Goal: Task Accomplishment & Management: Manage account settings

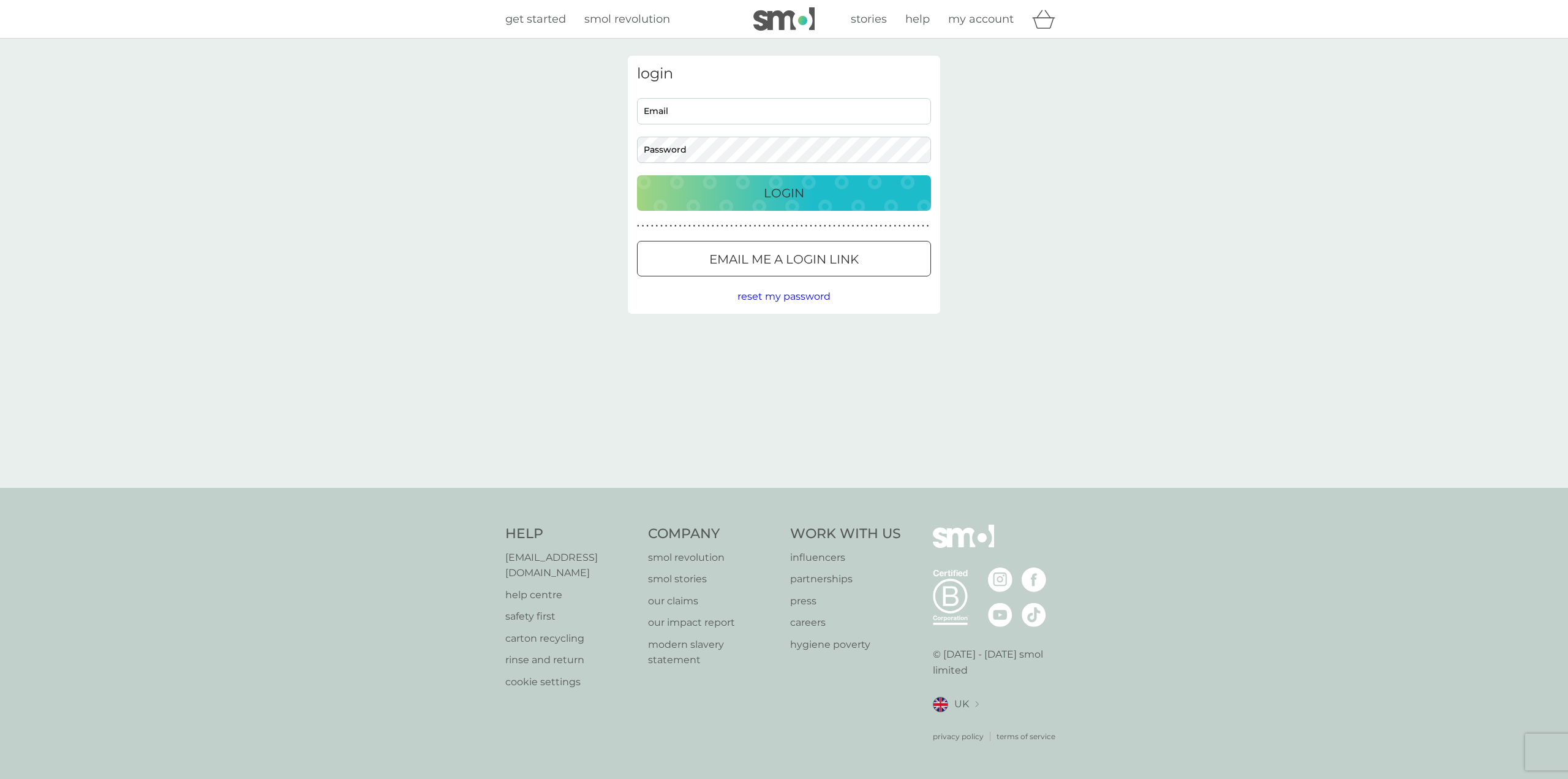
click at [699, 114] on input "Email" at bounding box center [784, 110] width 294 height 27
type input "[EMAIL_ADDRESS][DOMAIN_NAME]"
click at [778, 195] on p "Login" at bounding box center [784, 192] width 41 height 19
click at [810, 294] on span "reset my password" at bounding box center [784, 296] width 93 height 12
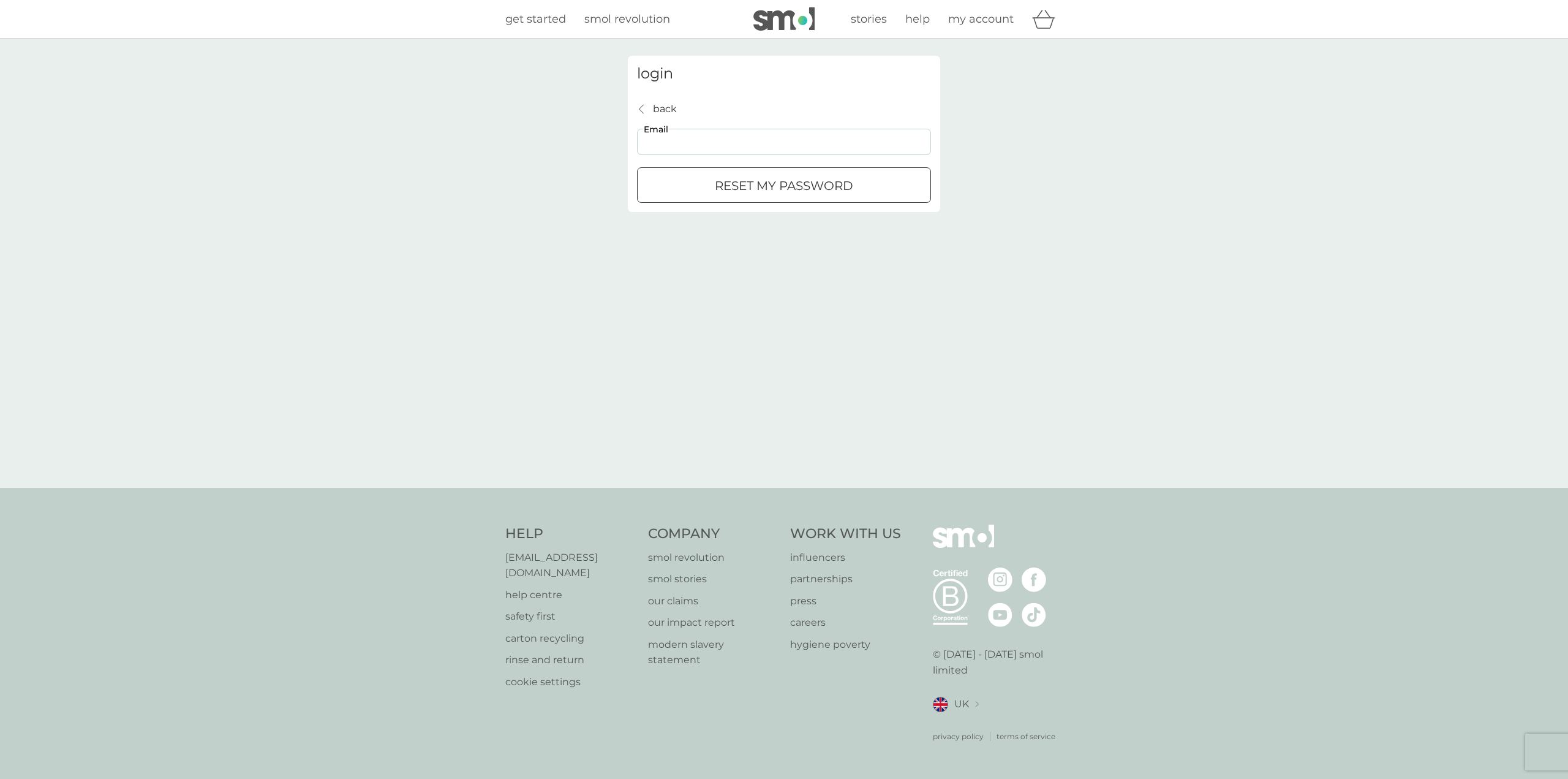
click at [677, 140] on input "Email" at bounding box center [784, 142] width 294 height 27
type input "[EMAIL_ADDRESS][DOMAIN_NAME]"
click at [762, 184] on div "submit" at bounding box center [784, 186] width 44 height 13
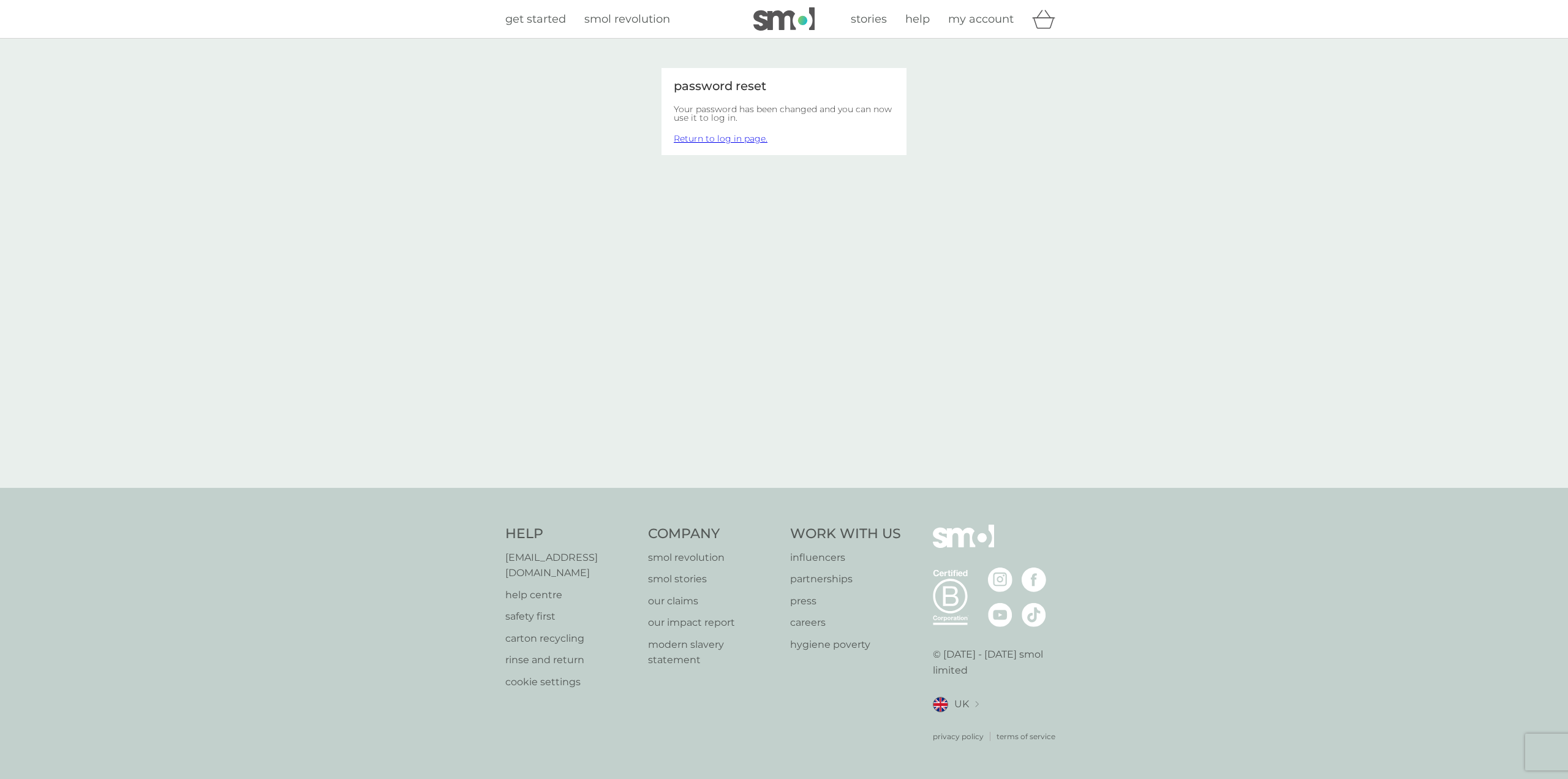
click at [973, 17] on span "my account" at bounding box center [981, 18] width 65 height 14
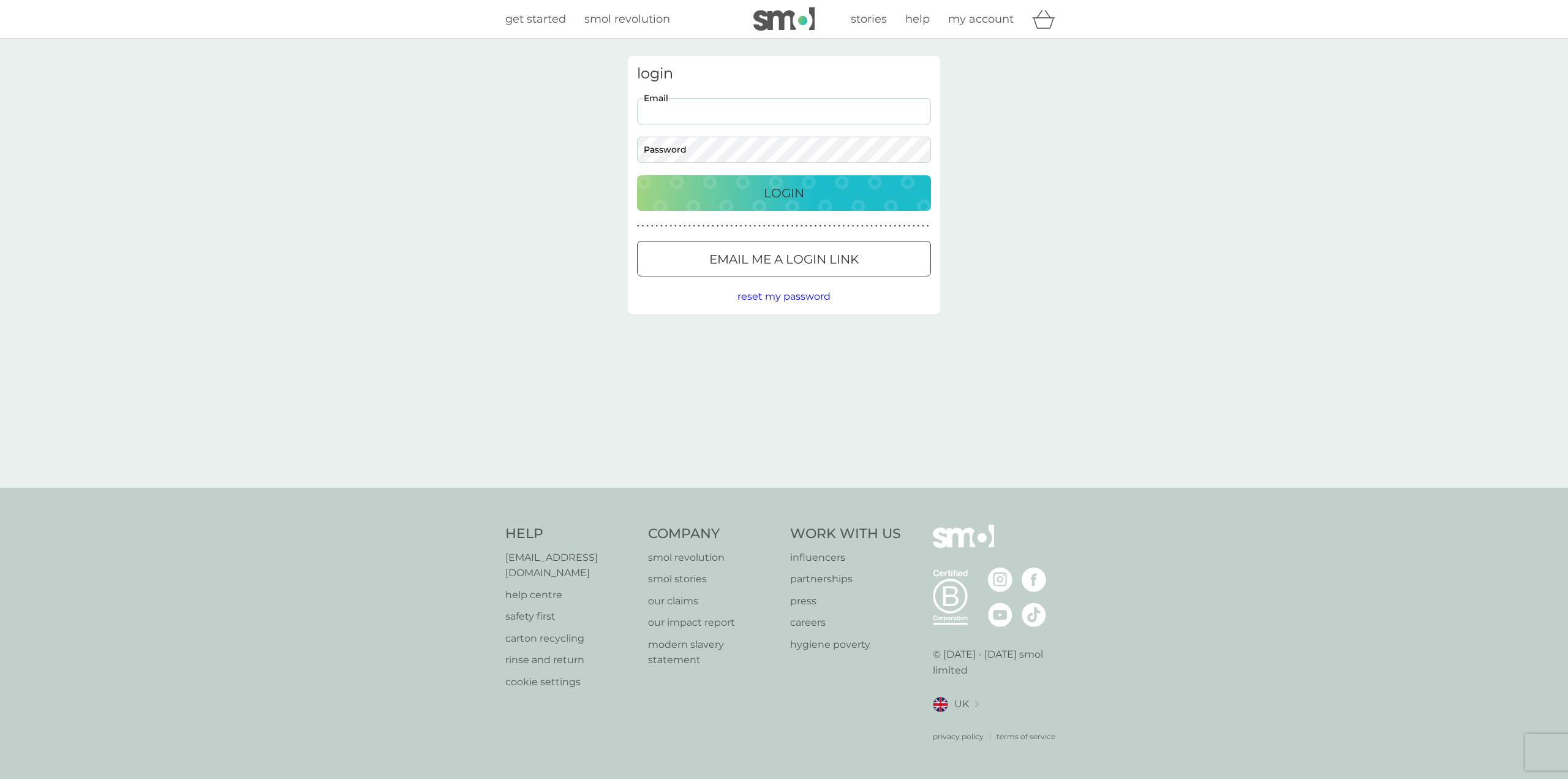
click at [672, 109] on input "Email" at bounding box center [784, 110] width 294 height 27
type input "[EMAIL_ADDRESS][DOMAIN_NAME]"
click at [770, 191] on p "Login" at bounding box center [784, 192] width 41 height 19
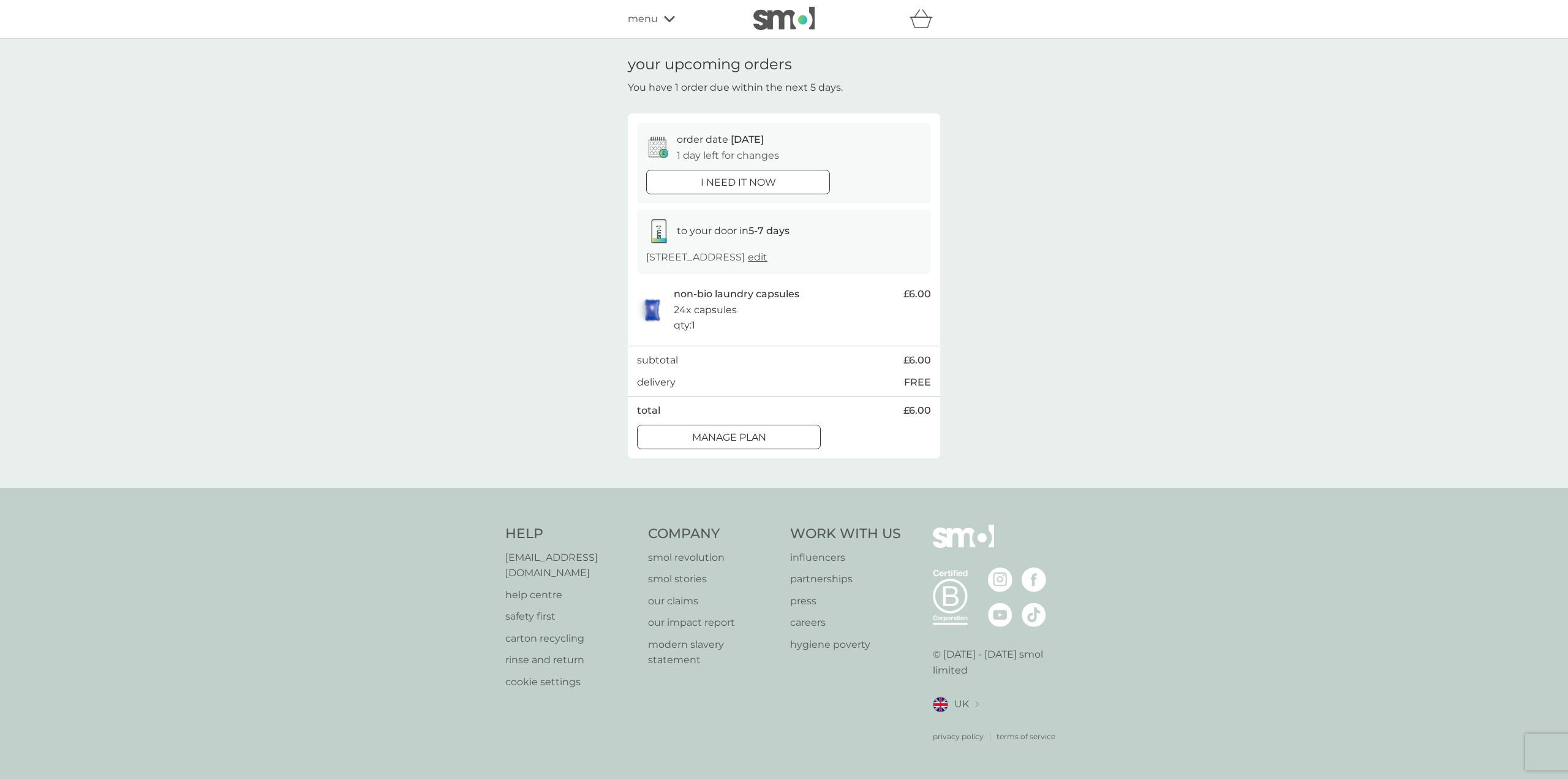
click at [672, 17] on icon at bounding box center [669, 19] width 11 height 7
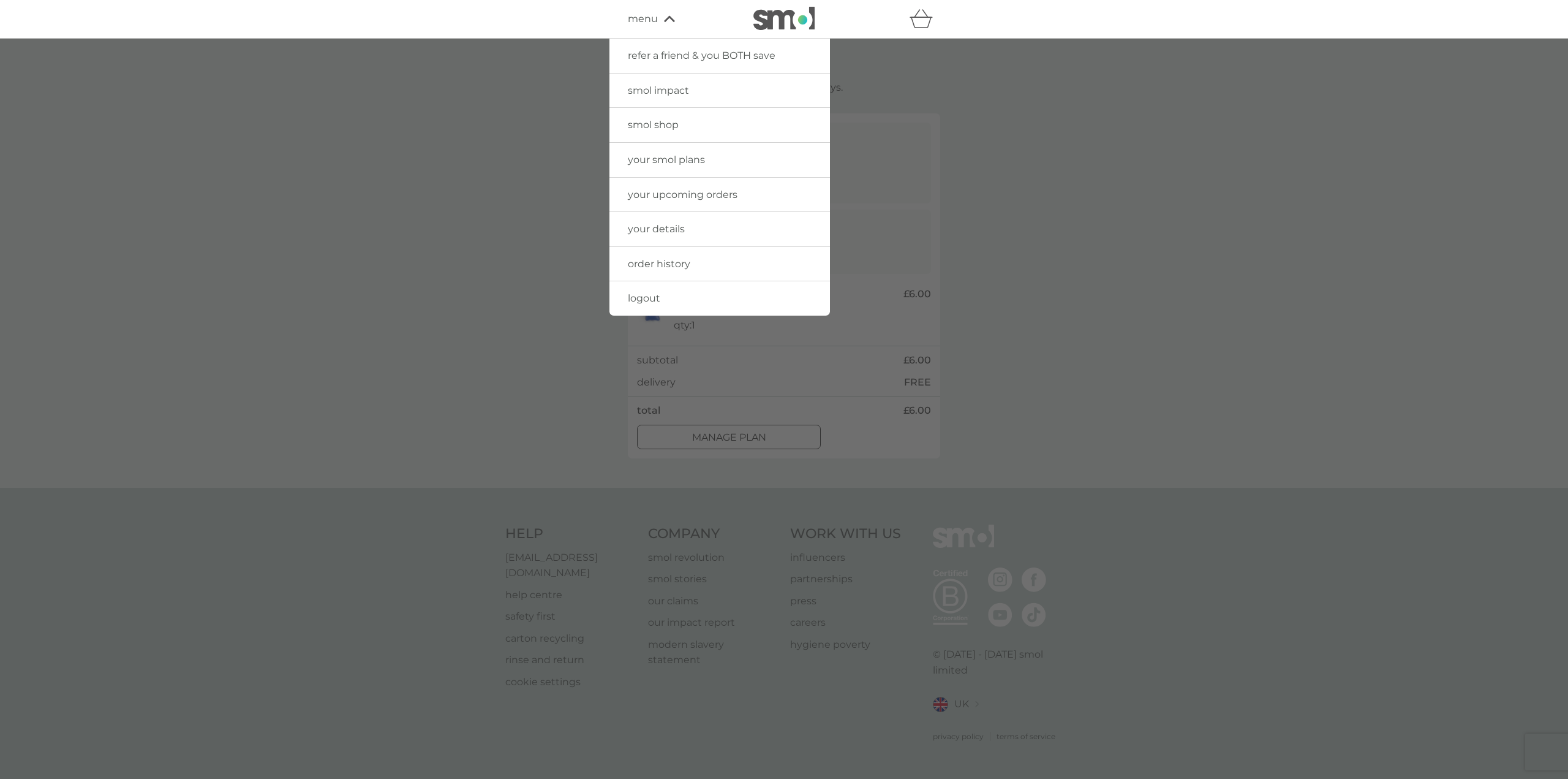
click at [668, 123] on span "smol shop" at bounding box center [653, 124] width 51 height 12
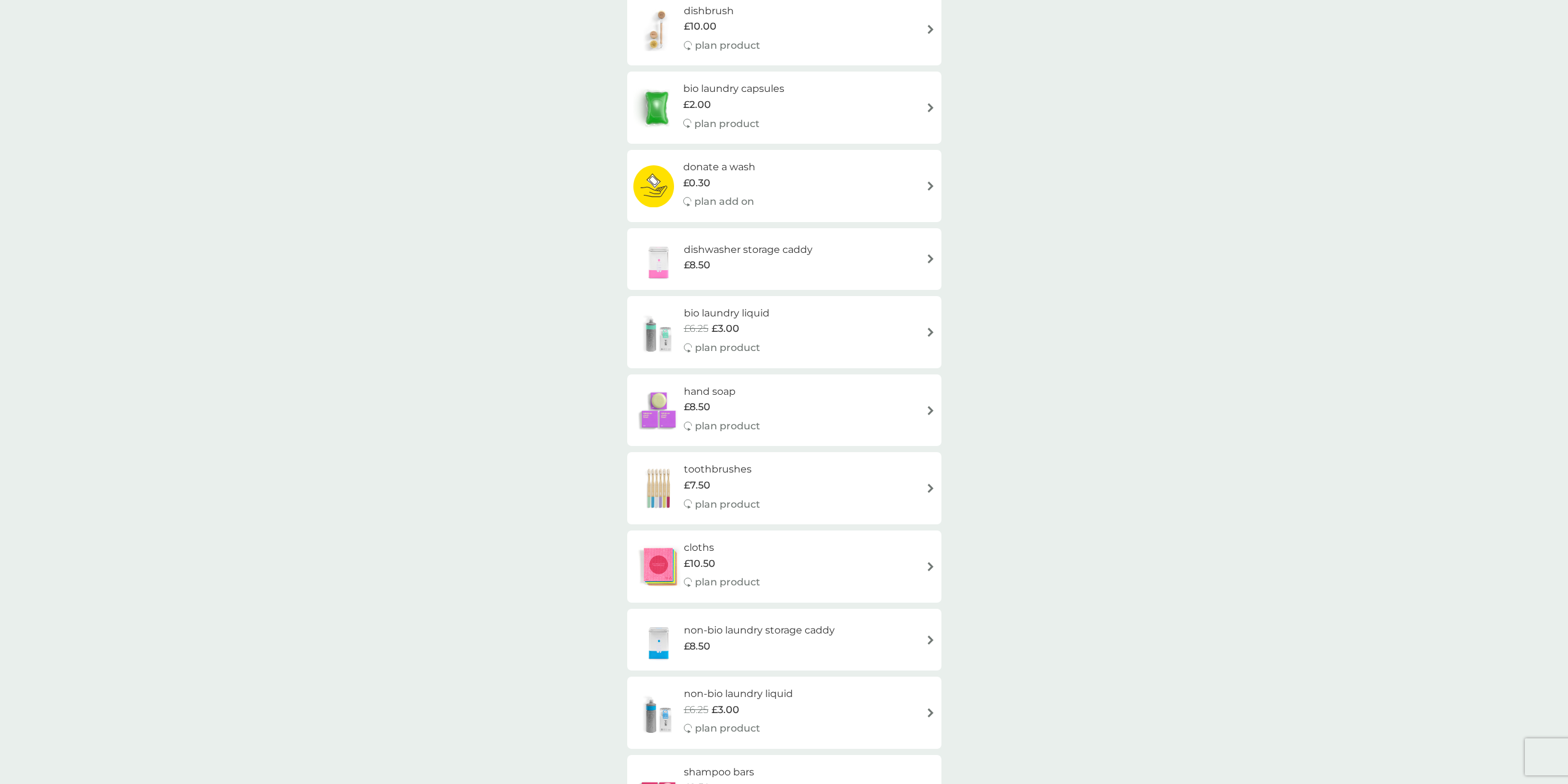
scroll to position [370, 0]
click at [837, 256] on div "dishwasher storage caddy £8.50" at bounding box center [784, 254] width 302 height 44
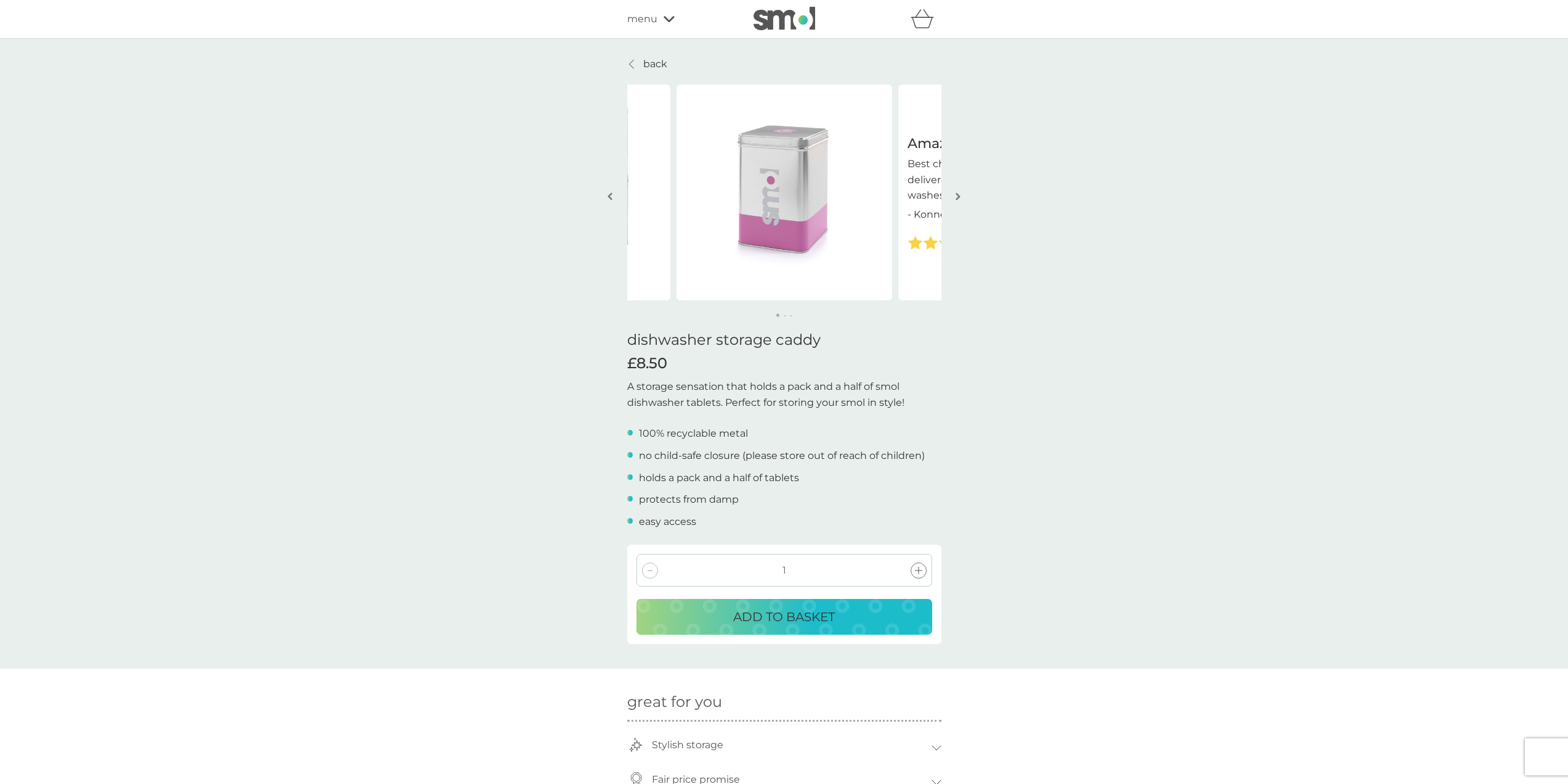
click at [637, 66] on link "back" at bounding box center [646, 64] width 40 height 16
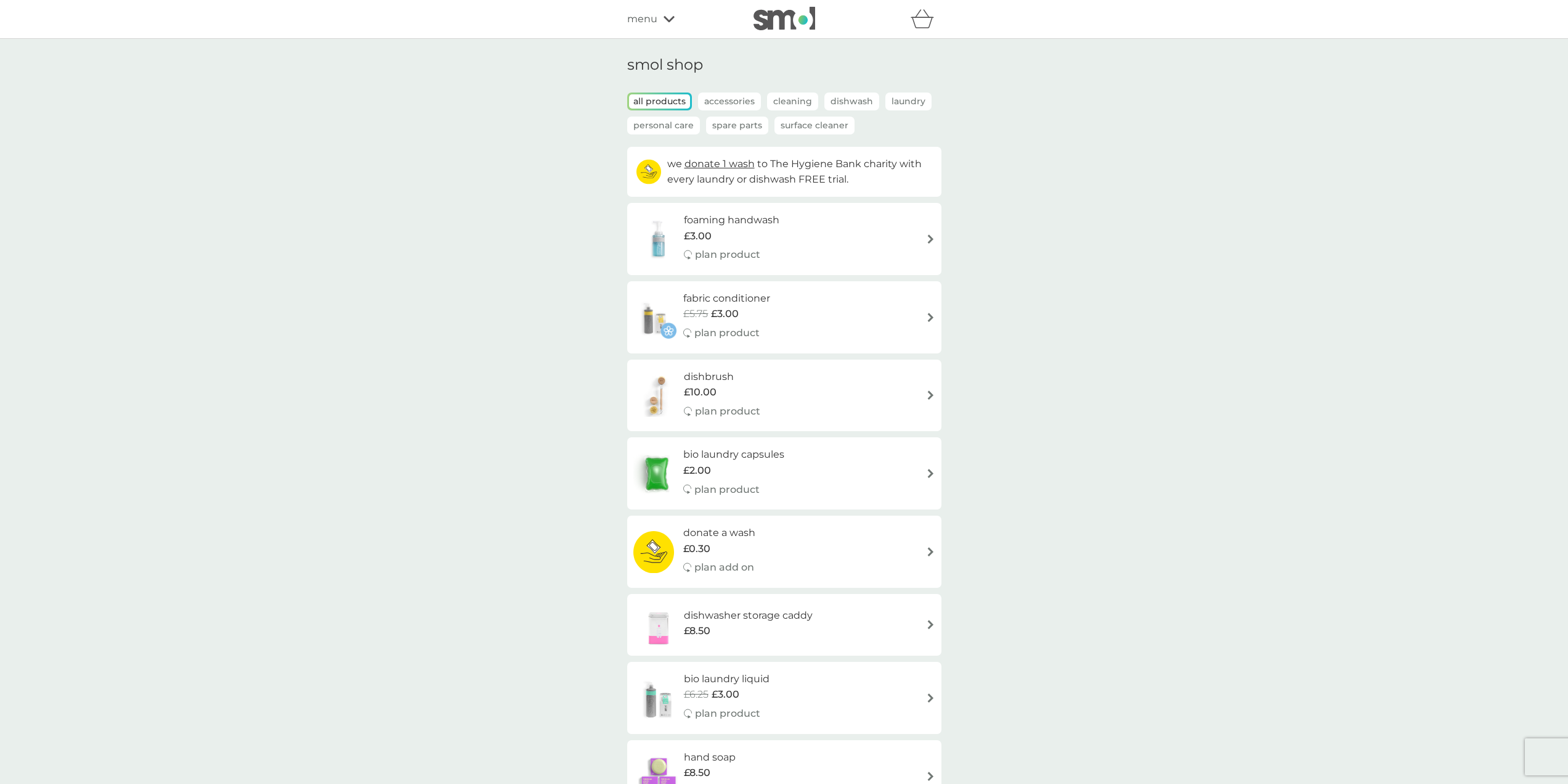
click at [670, 19] on icon at bounding box center [670, 19] width 11 height 7
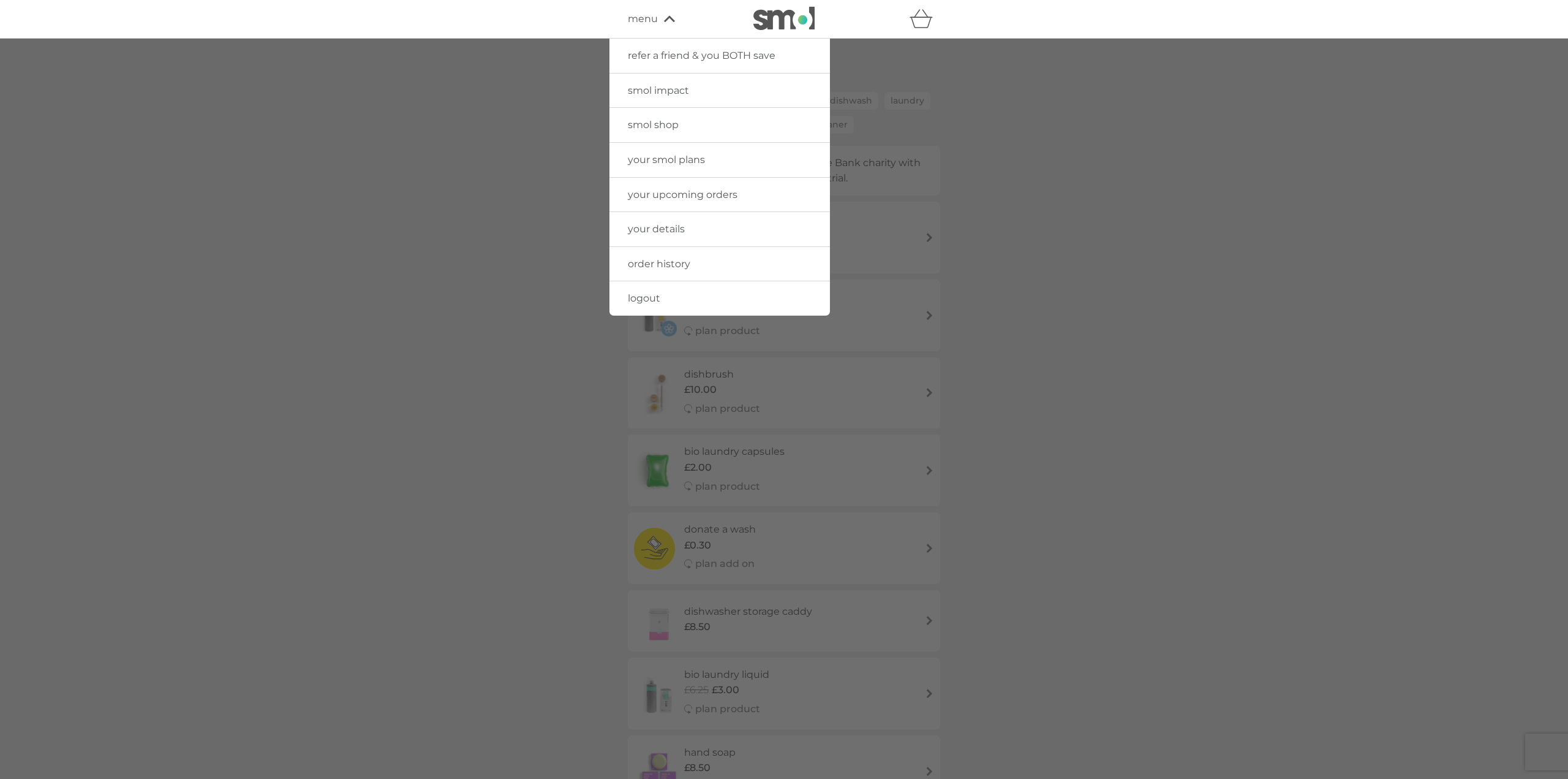
click at [691, 157] on span "your smol plans" at bounding box center [667, 159] width 77 height 12
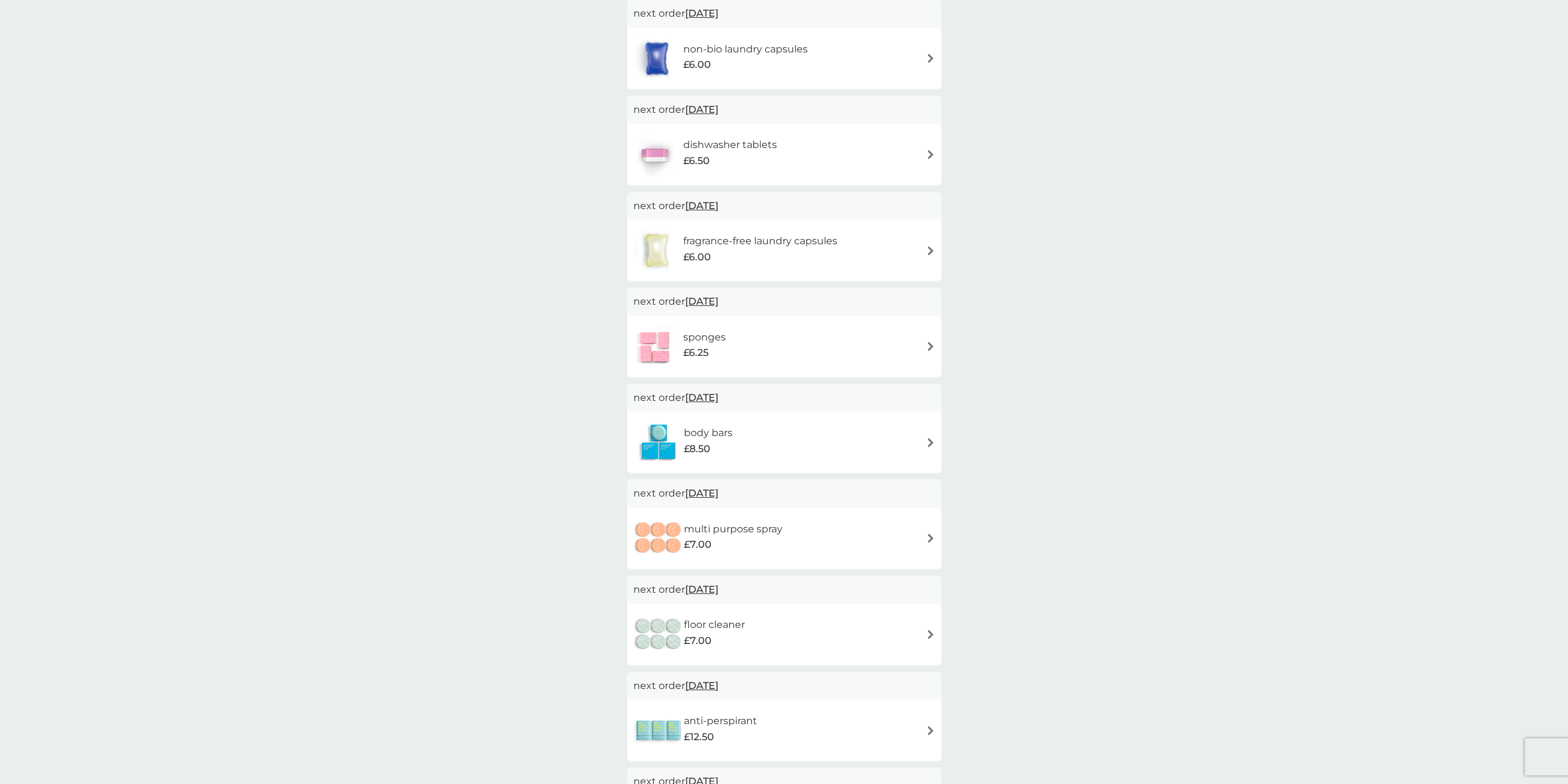
scroll to position [247, 0]
click at [929, 441] on img at bounding box center [931, 441] width 9 height 9
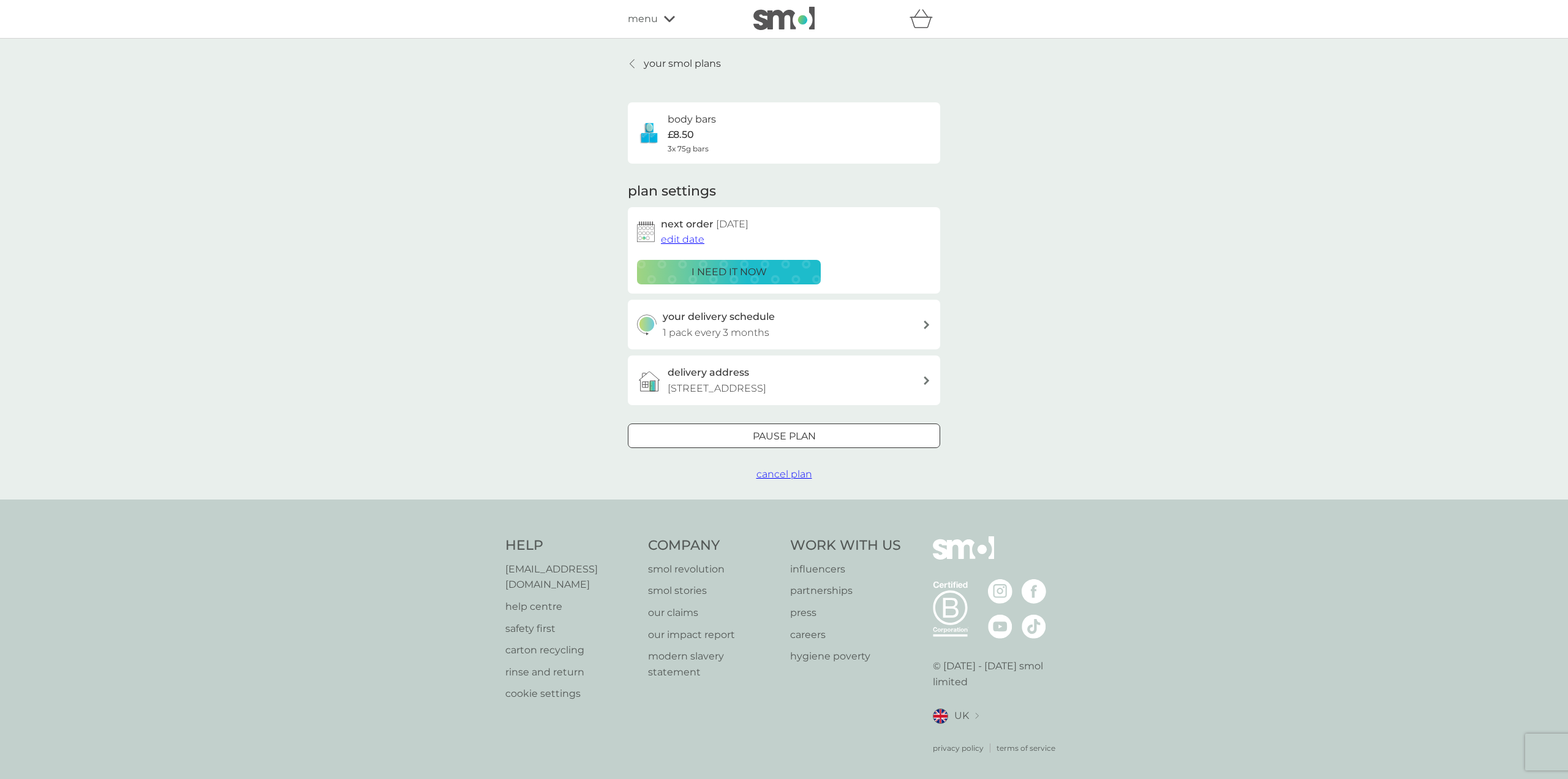
click at [789, 473] on span "cancel plan" at bounding box center [784, 473] width 56 height 12
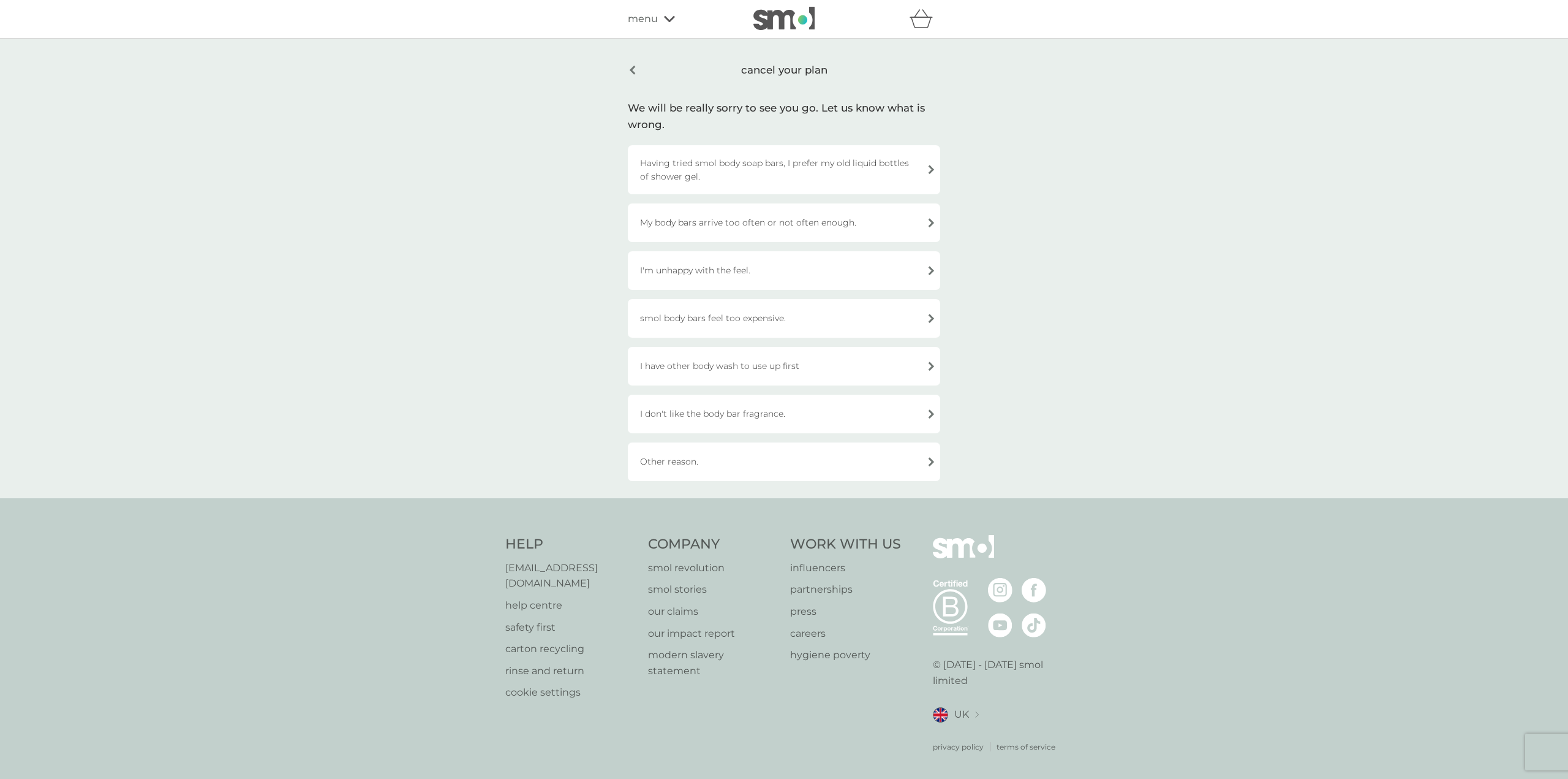
click at [635, 69] on div "cancel your plan" at bounding box center [784, 70] width 312 height 29
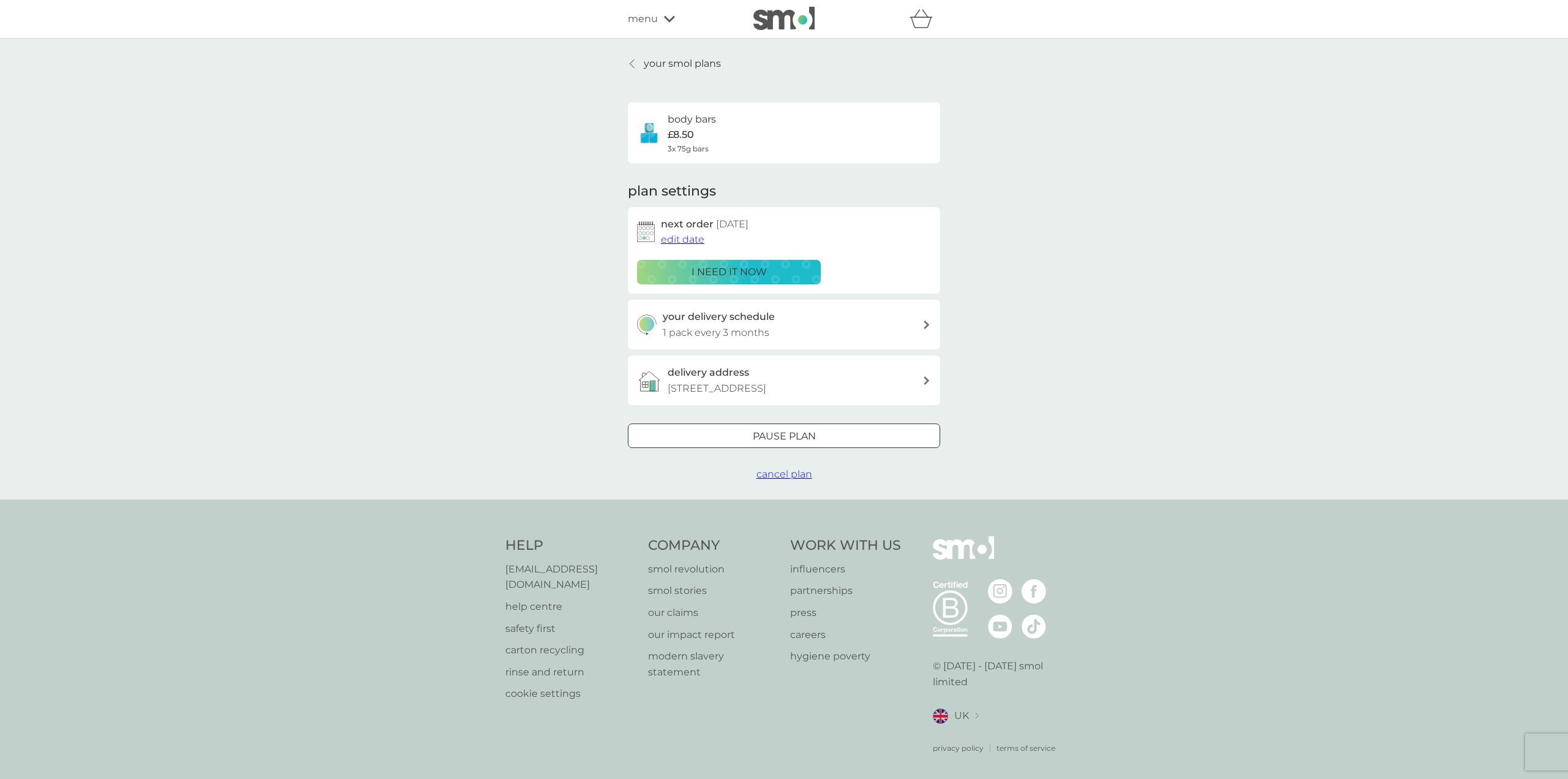
click at [683, 238] on span "edit date" at bounding box center [682, 238] width 43 height 12
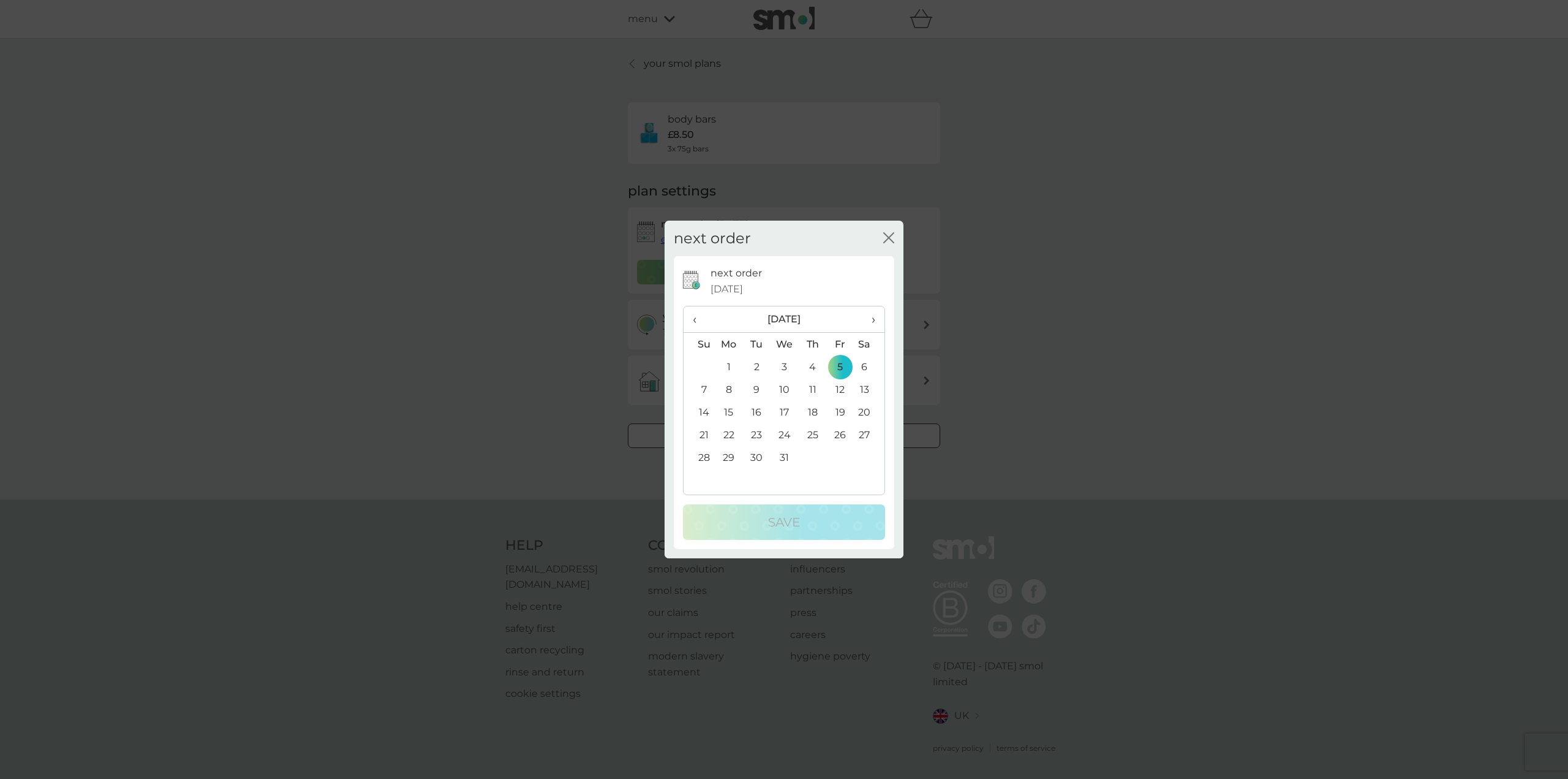
click at [890, 238] on icon "close" at bounding box center [889, 238] width 11 height 11
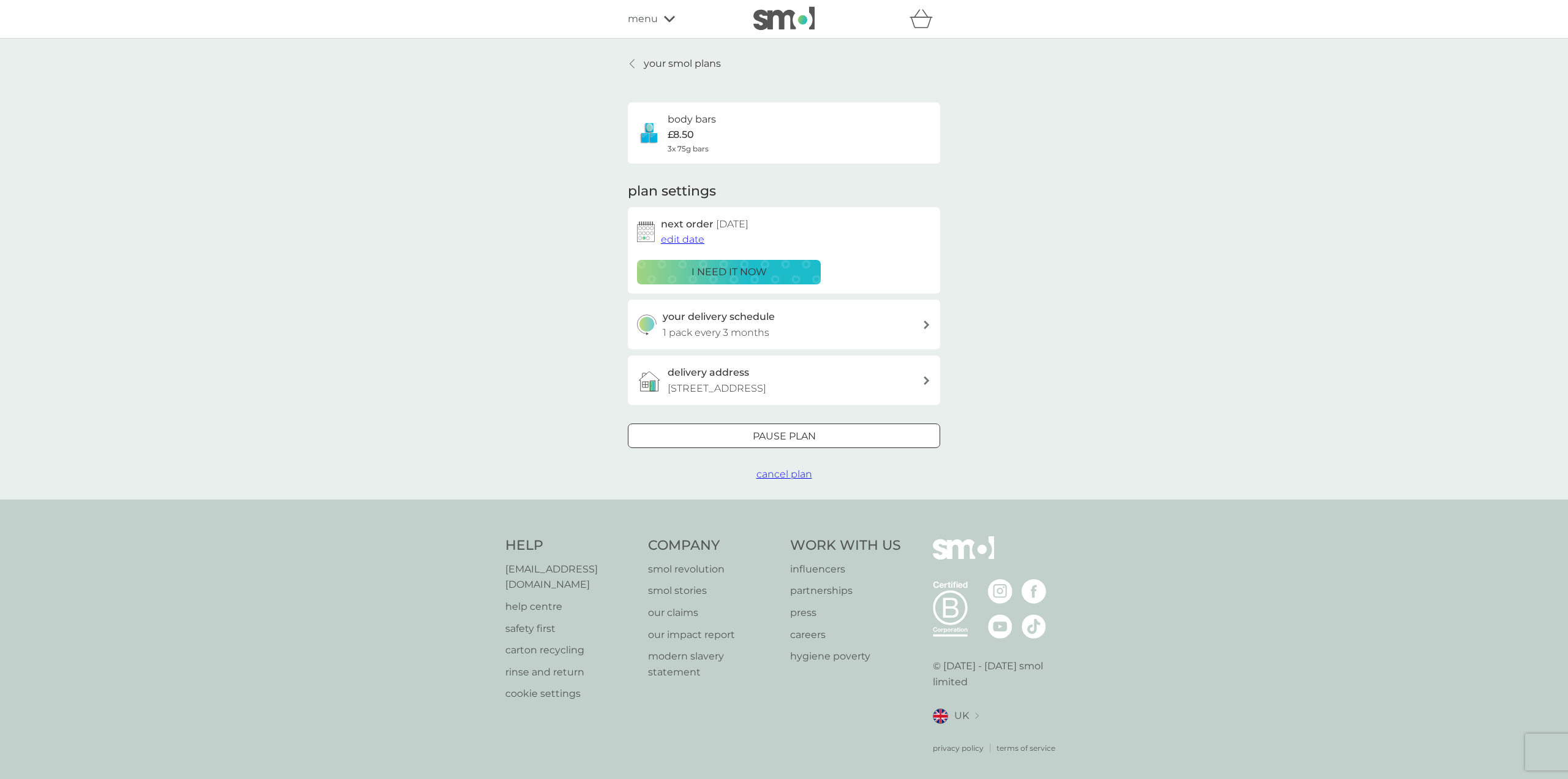
click at [925, 323] on icon at bounding box center [926, 324] width 6 height 8
select select "3"
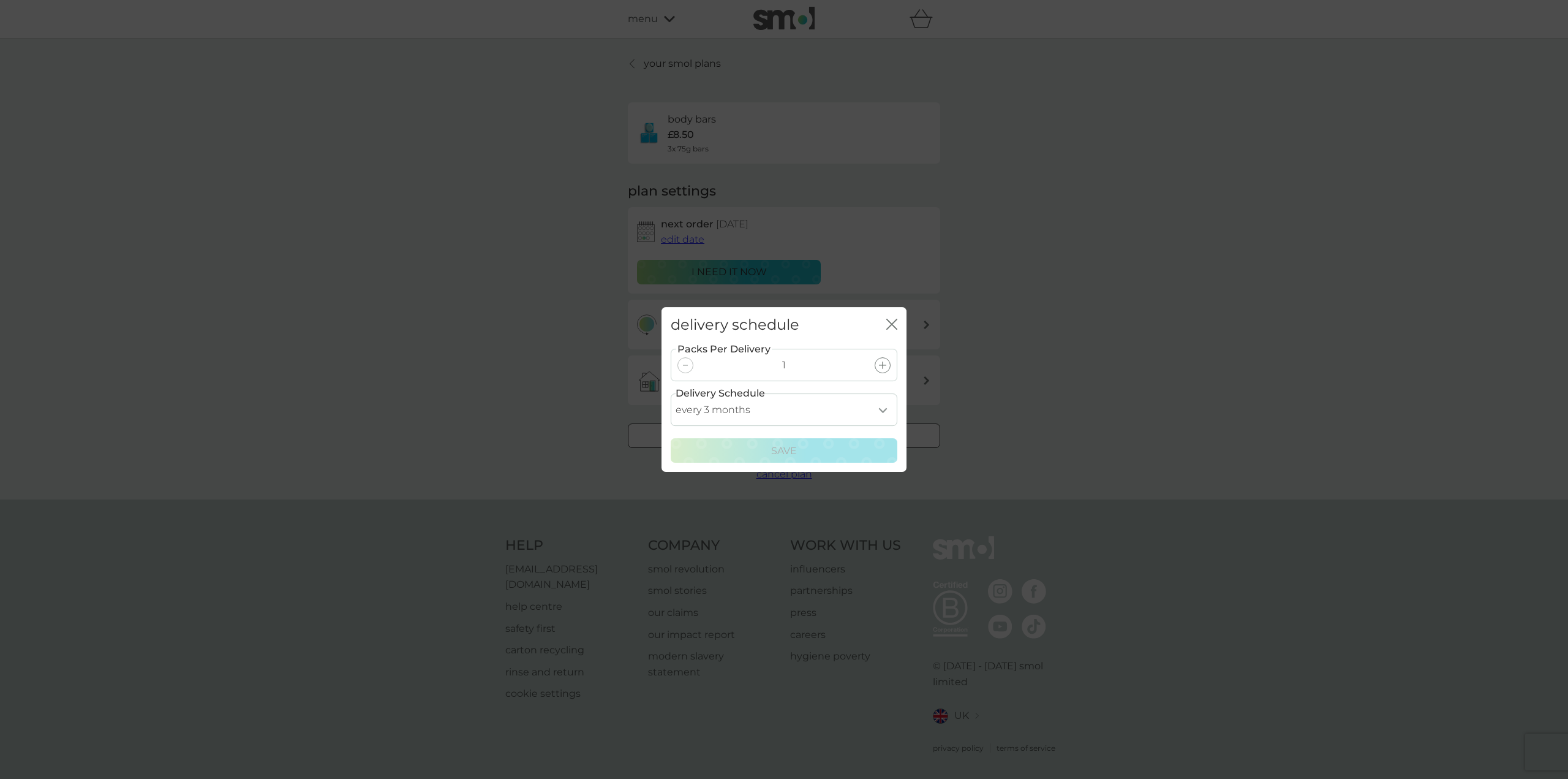
click at [685, 369] on div at bounding box center [685, 365] width 16 height 16
click at [687, 367] on div at bounding box center [685, 365] width 16 height 16
click at [881, 409] on select "every 1 month every 2 months every 3 months every 4 months every 5 months every…" at bounding box center [784, 409] width 226 height 32
click at [1050, 374] on div "delivery schedule close Packs Per Delivery 1 Delivery Schedule every 1 month ev…" at bounding box center [784, 390] width 1568 height 779
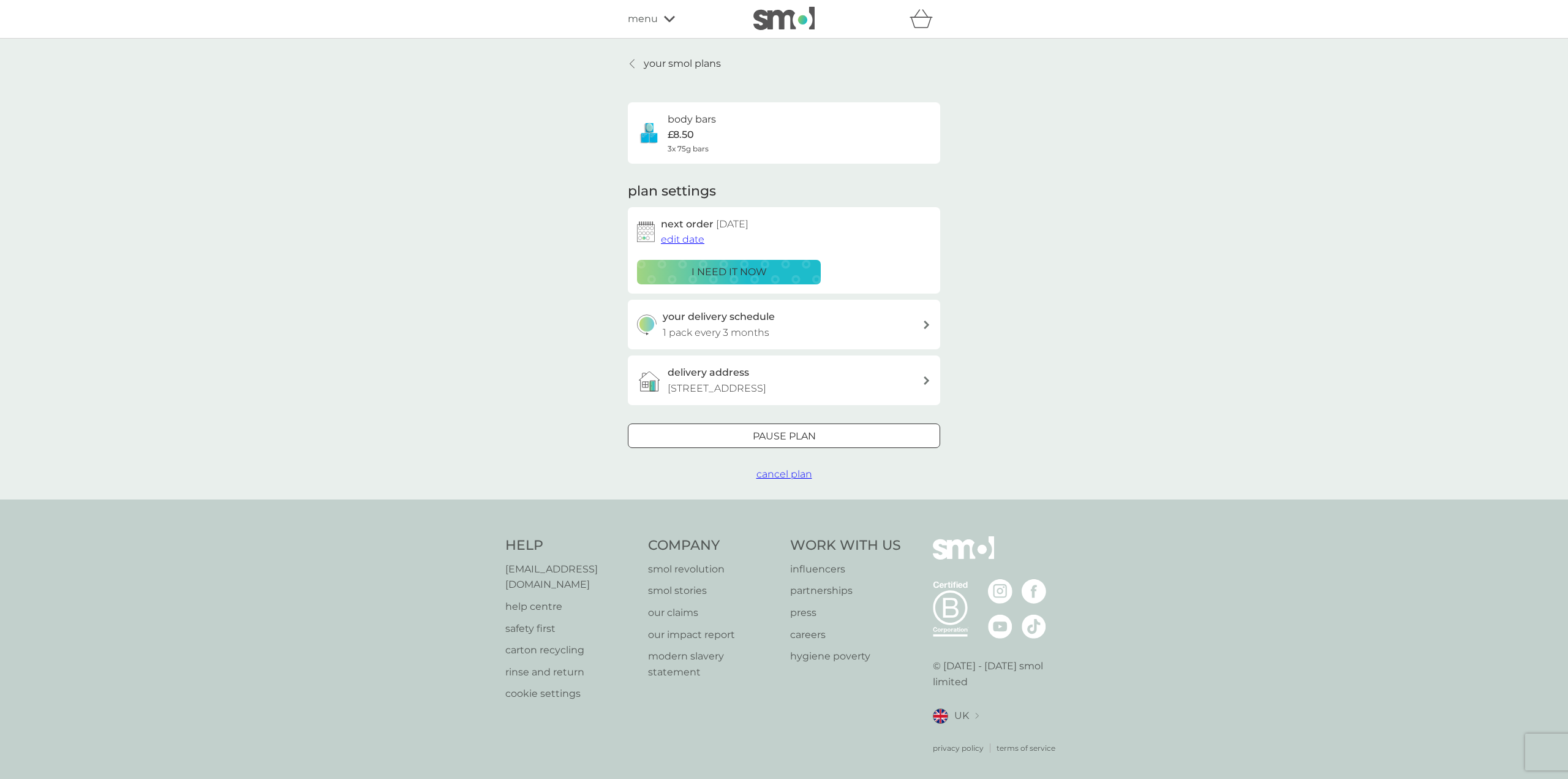
click at [681, 238] on span "edit date" at bounding box center [682, 238] width 43 height 12
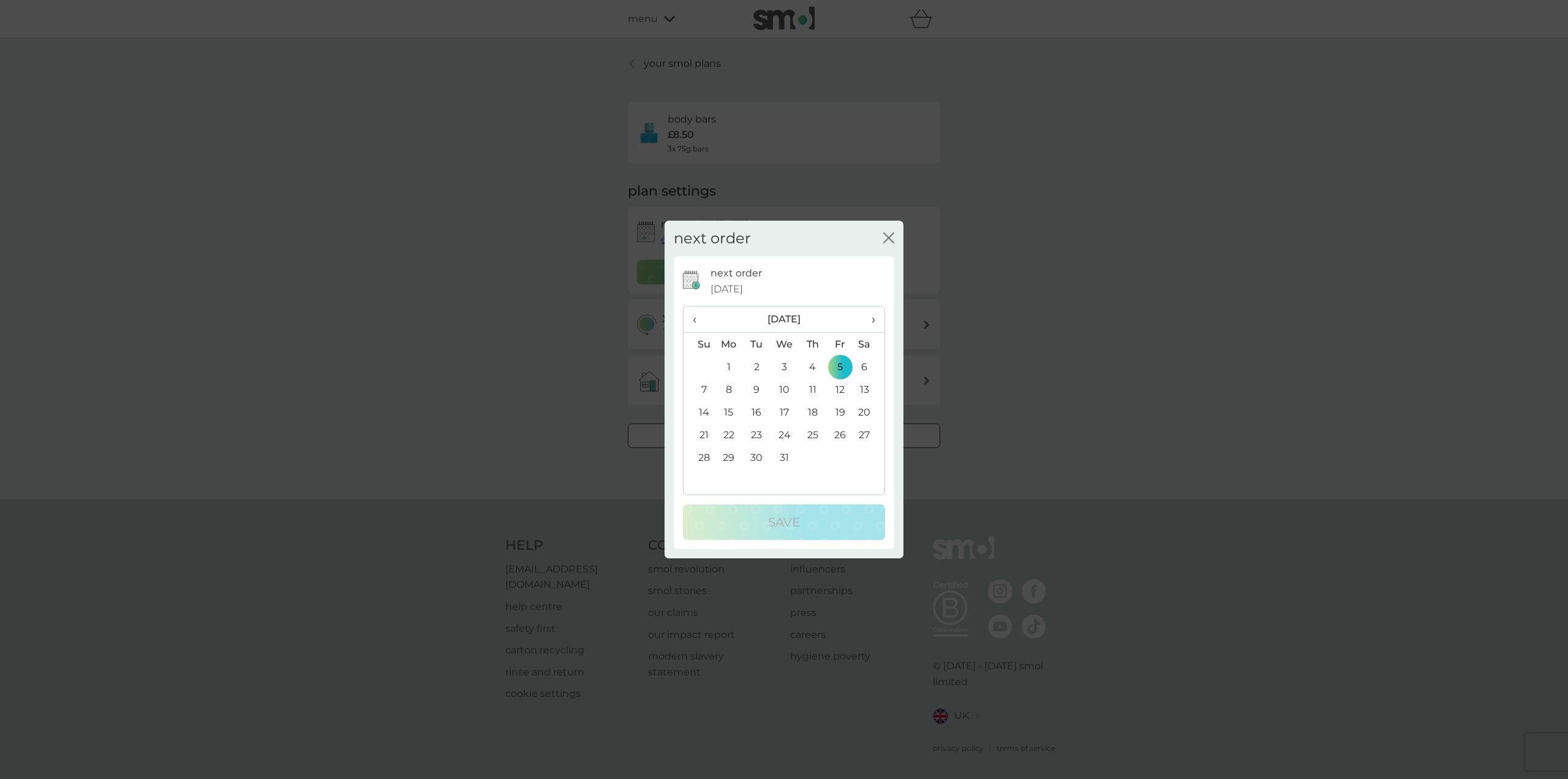
click at [889, 235] on icon "close" at bounding box center [889, 238] width 11 height 11
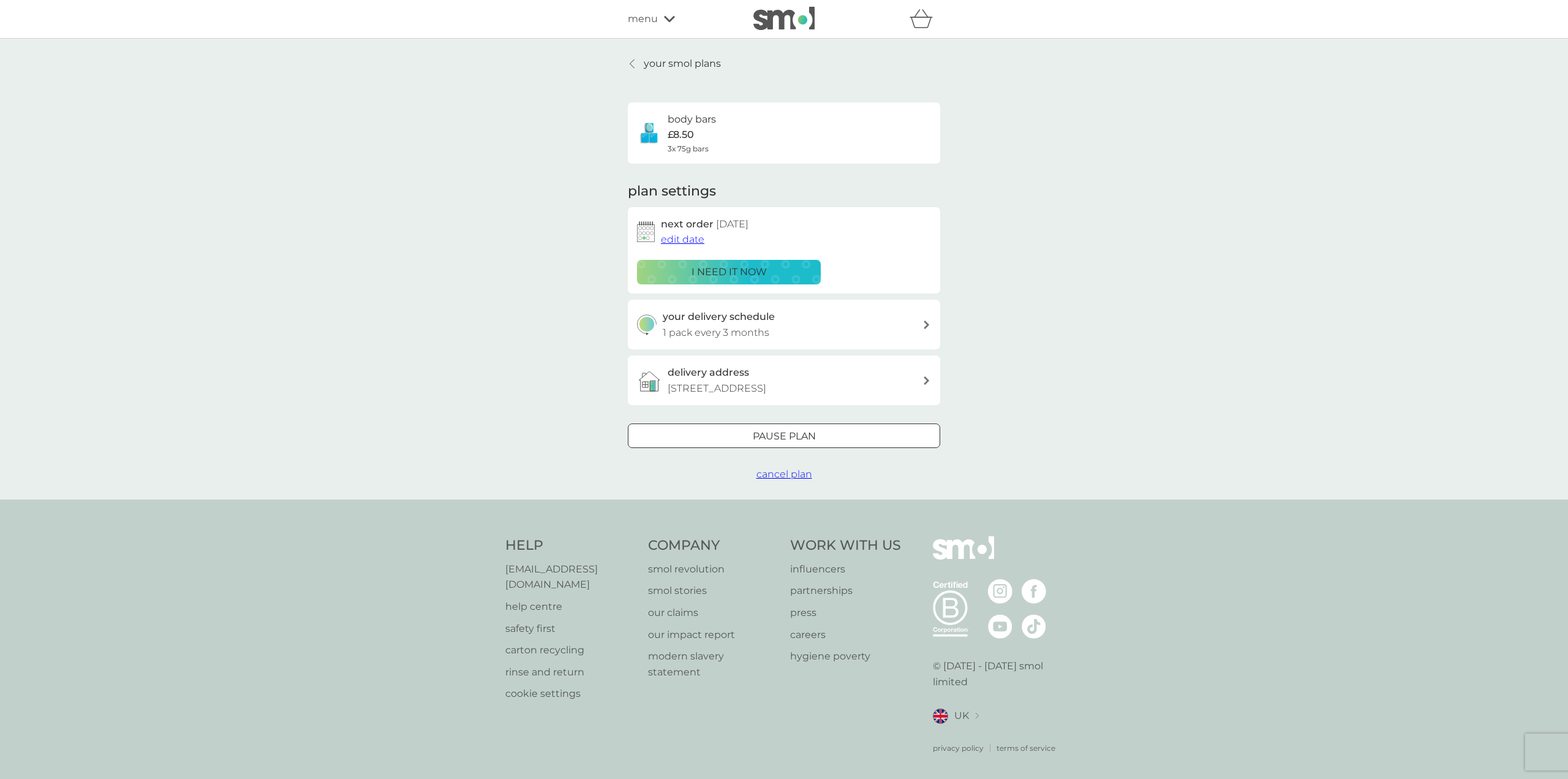
click at [810, 433] on p "Pause plan" at bounding box center [784, 436] width 64 height 16
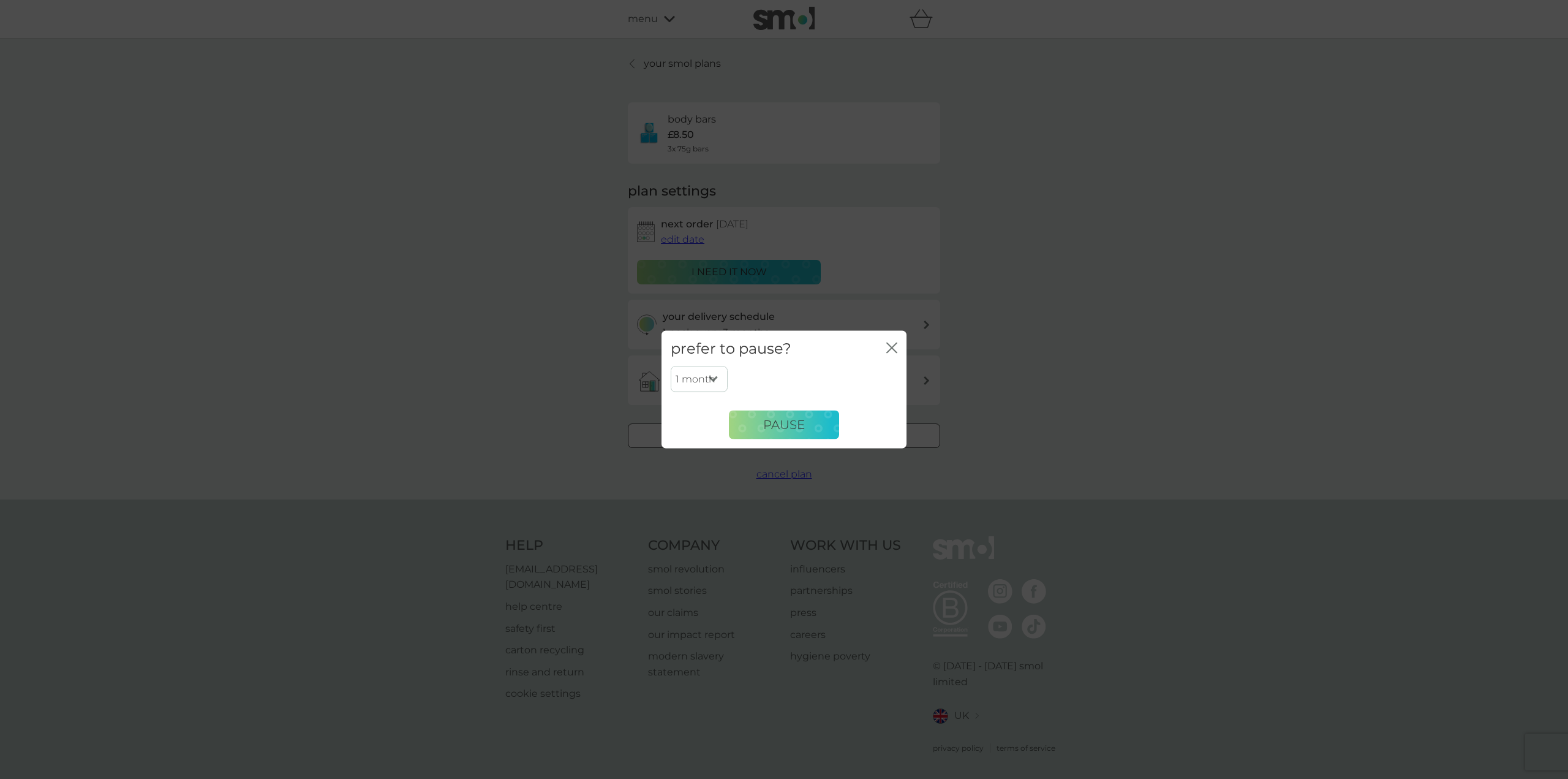
click at [891, 345] on icon "close" at bounding box center [892, 347] width 11 height 11
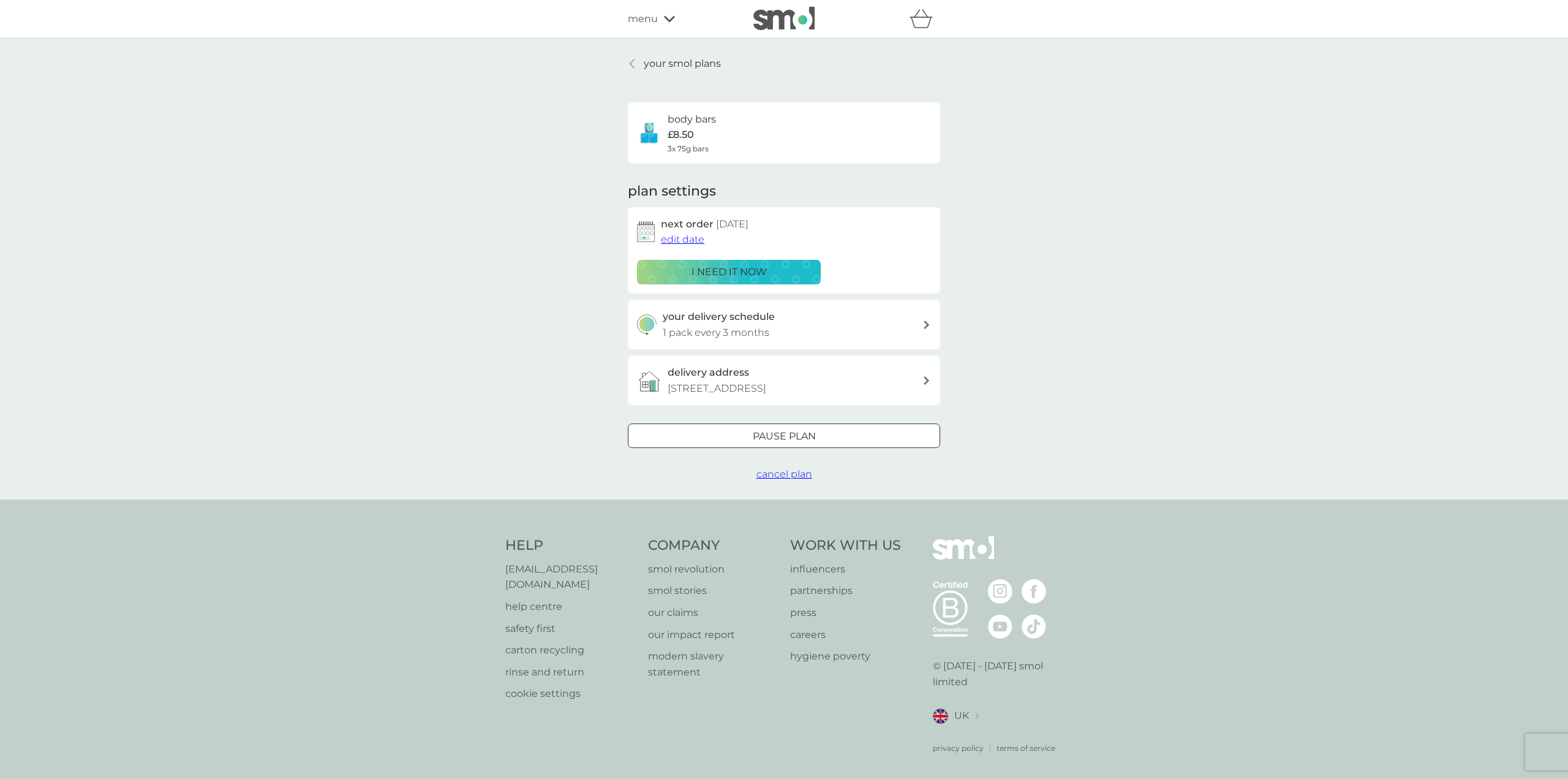
click at [656, 62] on p "your smol plans" at bounding box center [682, 64] width 77 height 16
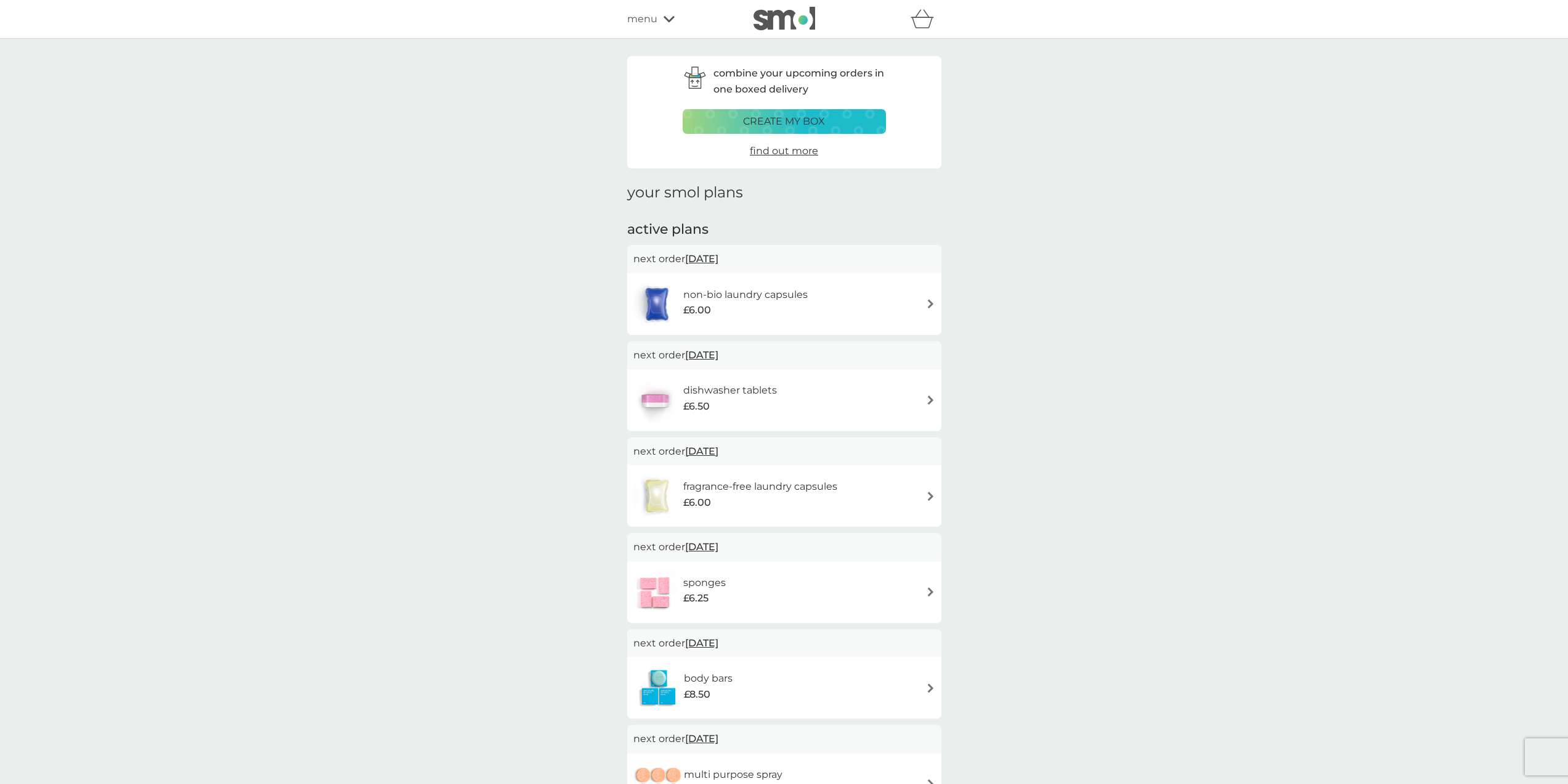
click at [791, 149] on span "find out more" at bounding box center [784, 150] width 69 height 12
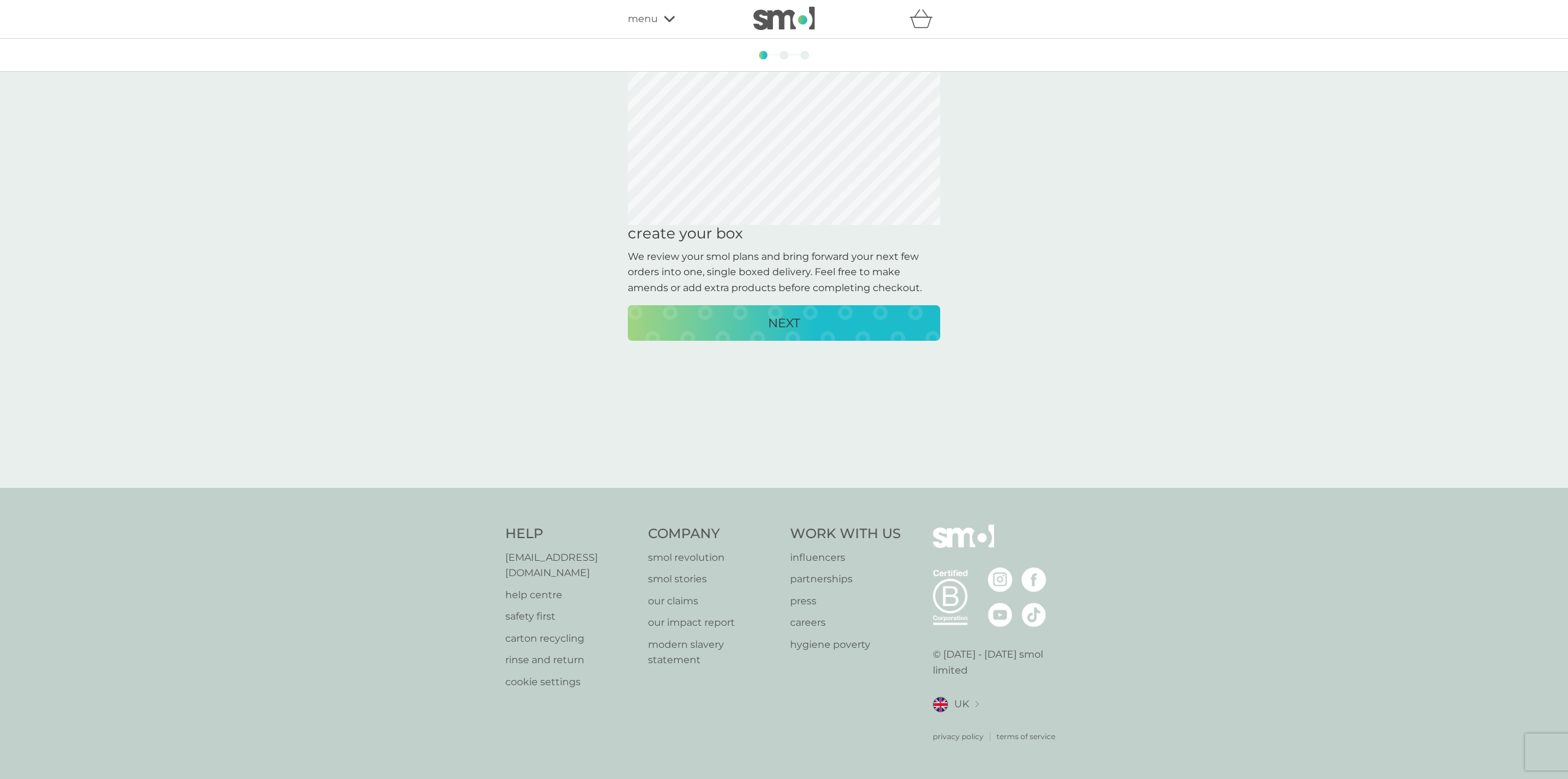
click at [774, 317] on p "NEXT" at bounding box center [784, 322] width 32 height 19
click at [788, 322] on p "NEXT" at bounding box center [784, 322] width 32 height 19
click at [788, 322] on p "CREATE MY BOX" at bounding box center [784, 322] width 101 height 19
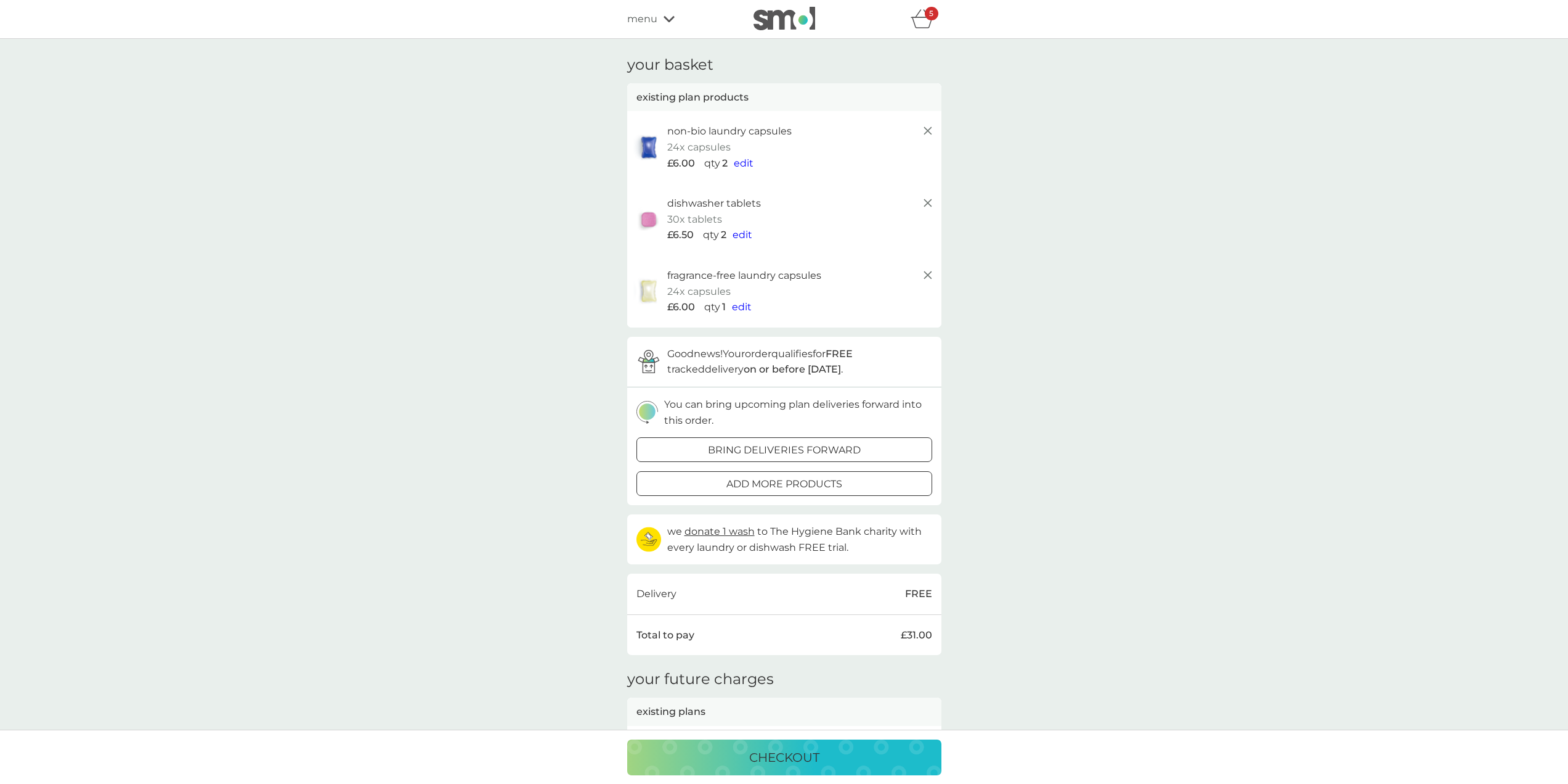
click at [834, 486] on p "add more products" at bounding box center [784, 484] width 116 height 16
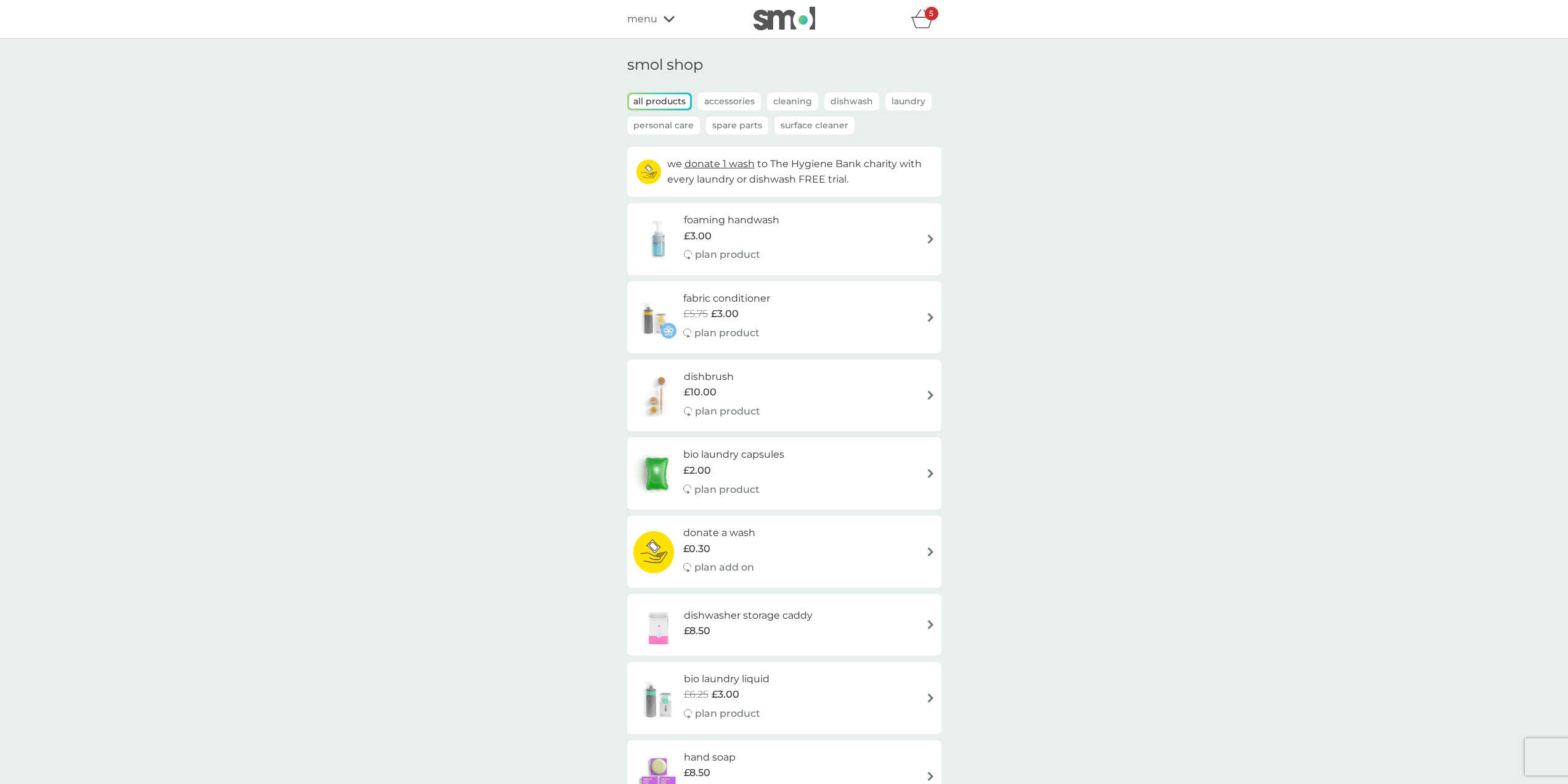
click at [922, 21] on icon "basket" at bounding box center [922, 19] width 23 height 19
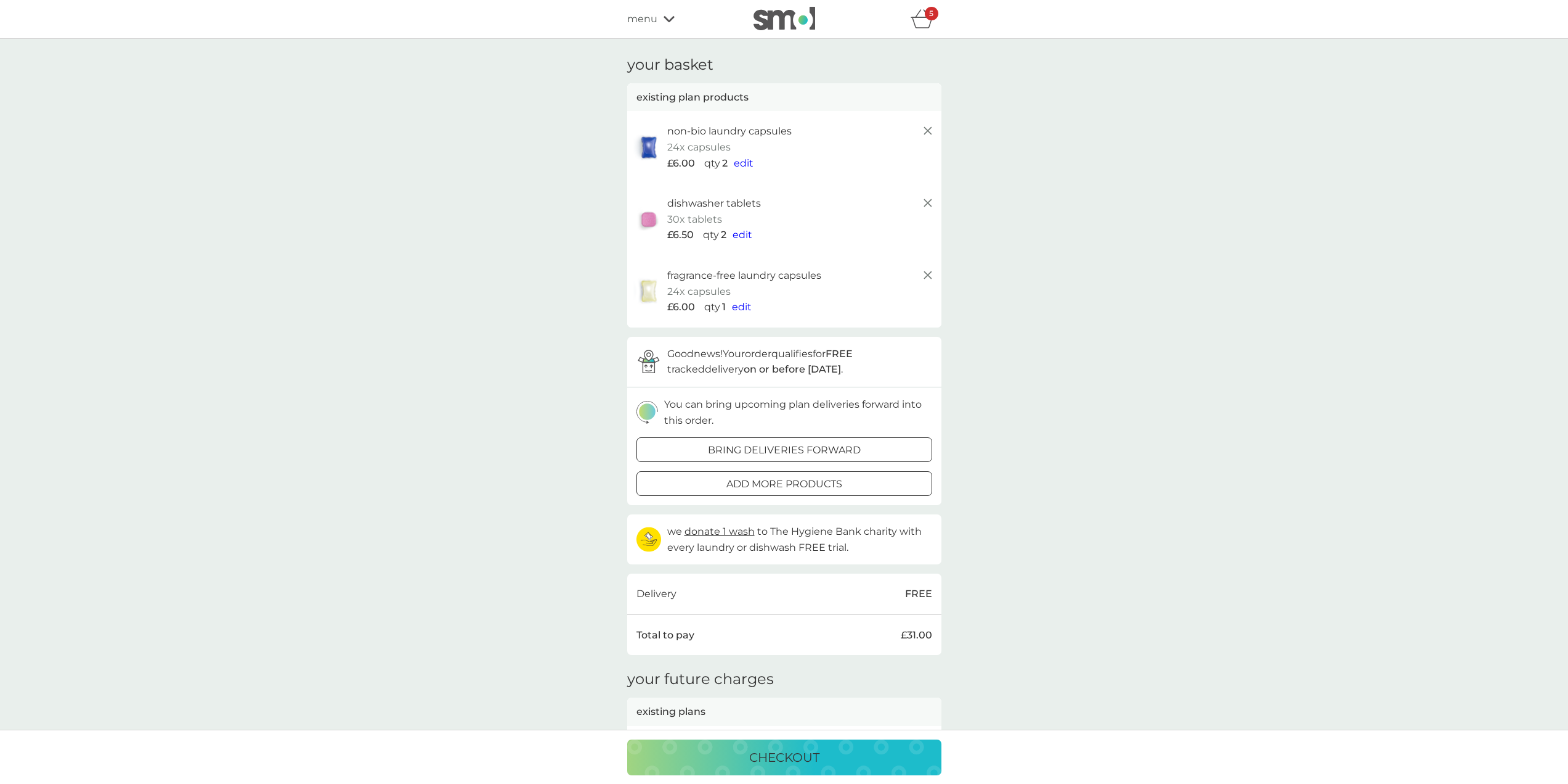
click at [741, 305] on span "edit" at bounding box center [741, 307] width 19 height 12
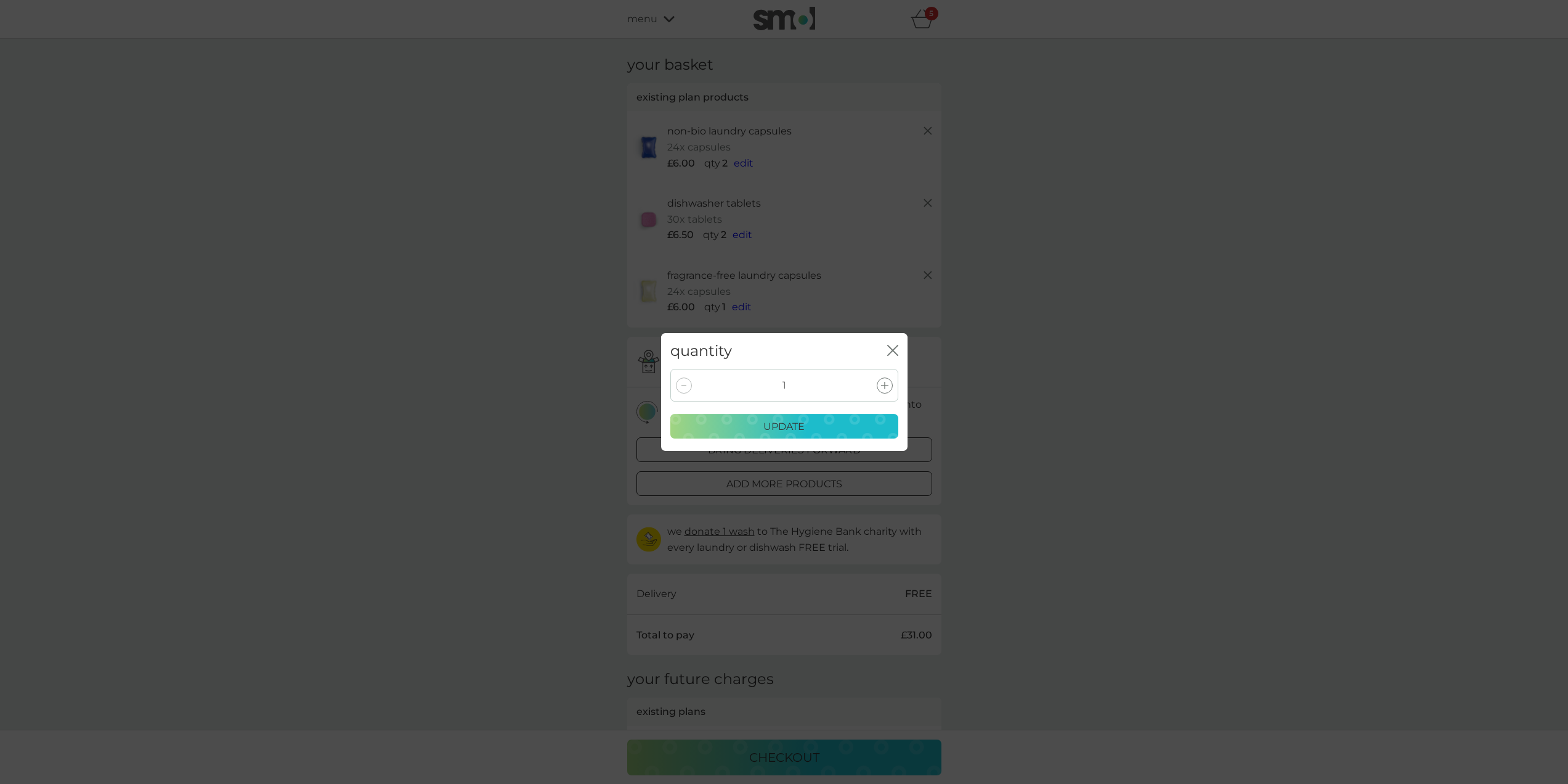
click at [893, 347] on icon "close" at bounding box center [893, 350] width 11 height 11
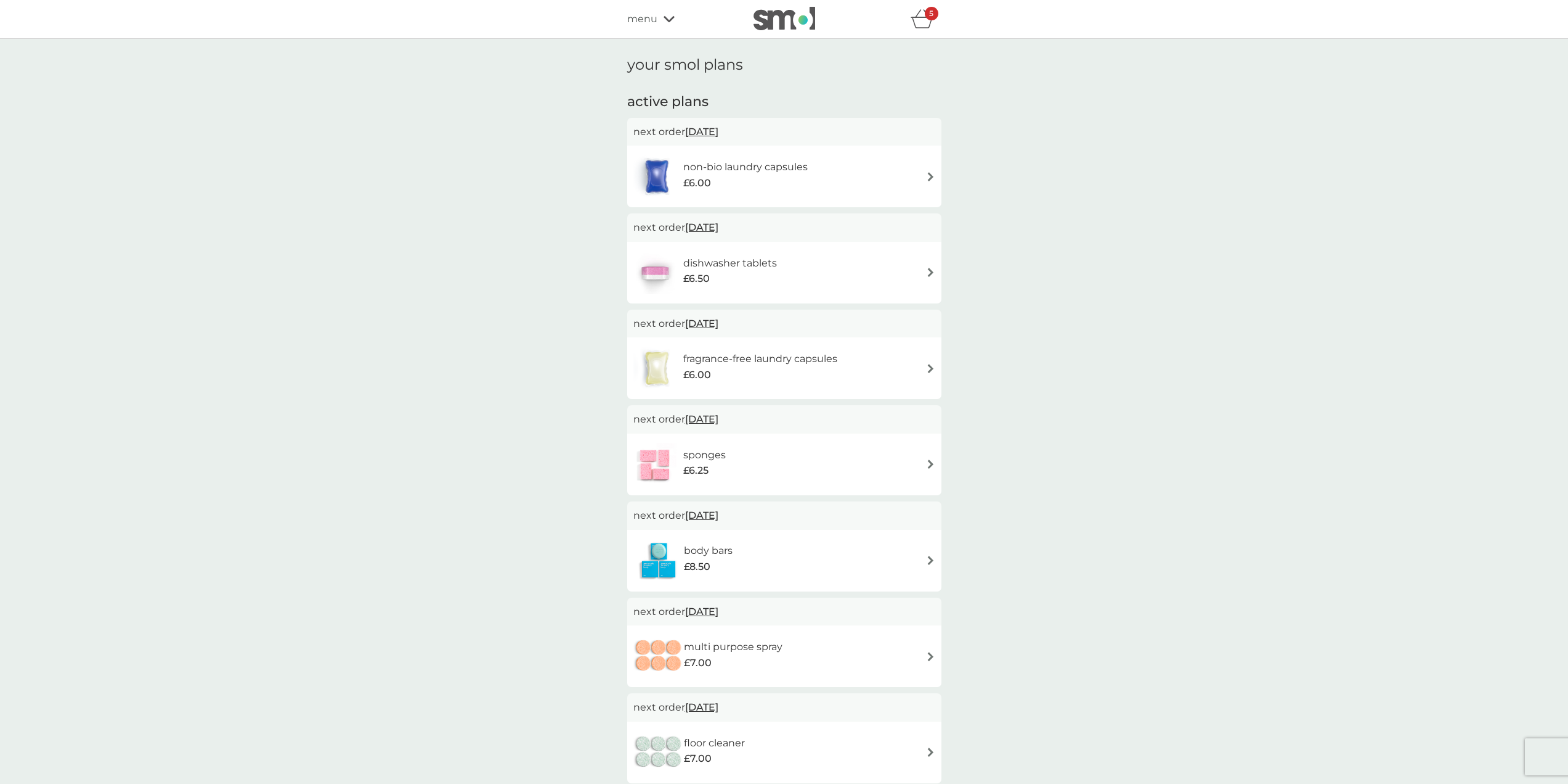
click at [928, 272] on img at bounding box center [931, 272] width 9 height 9
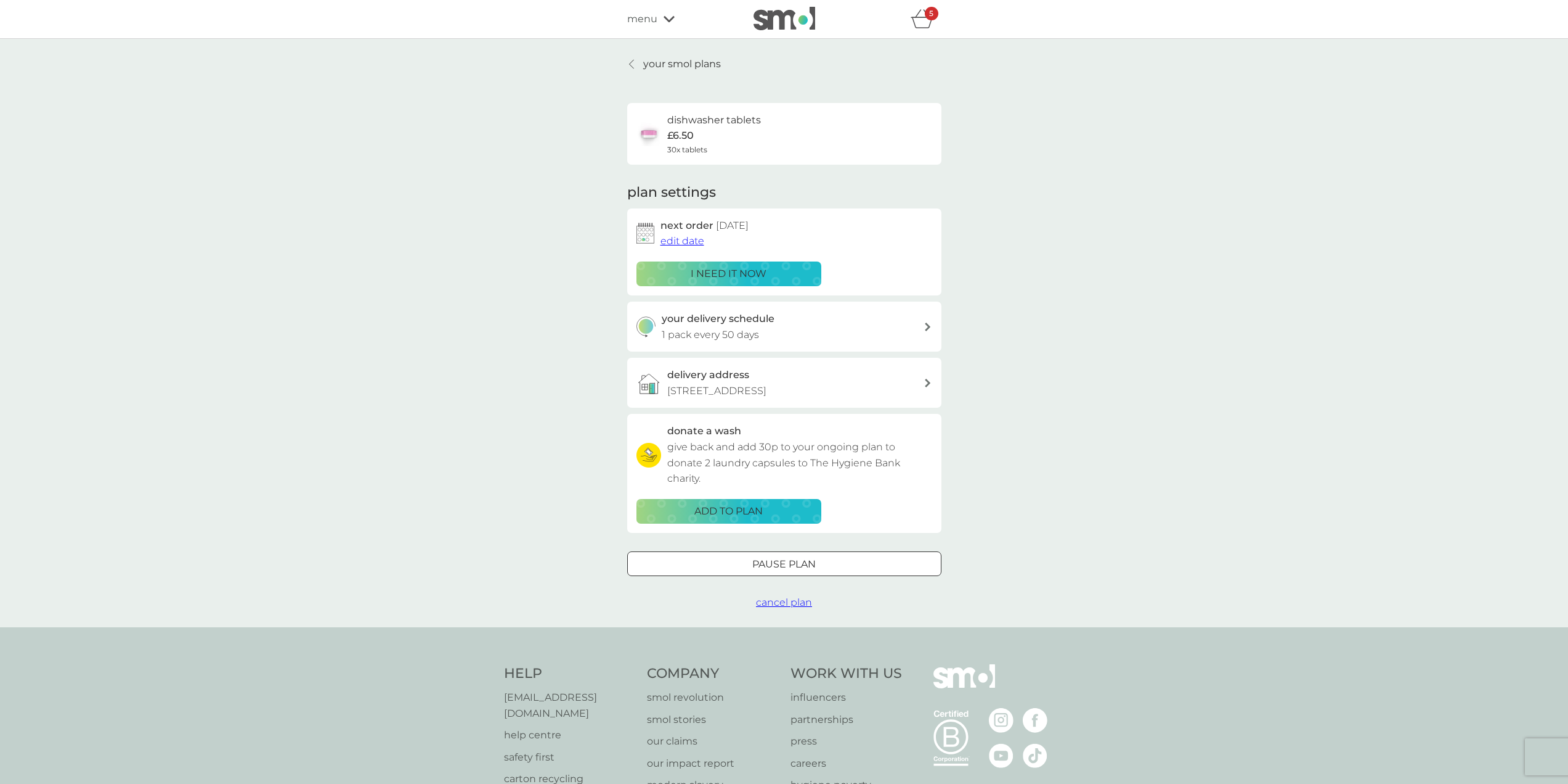
click at [694, 240] on span "edit date" at bounding box center [682, 240] width 44 height 12
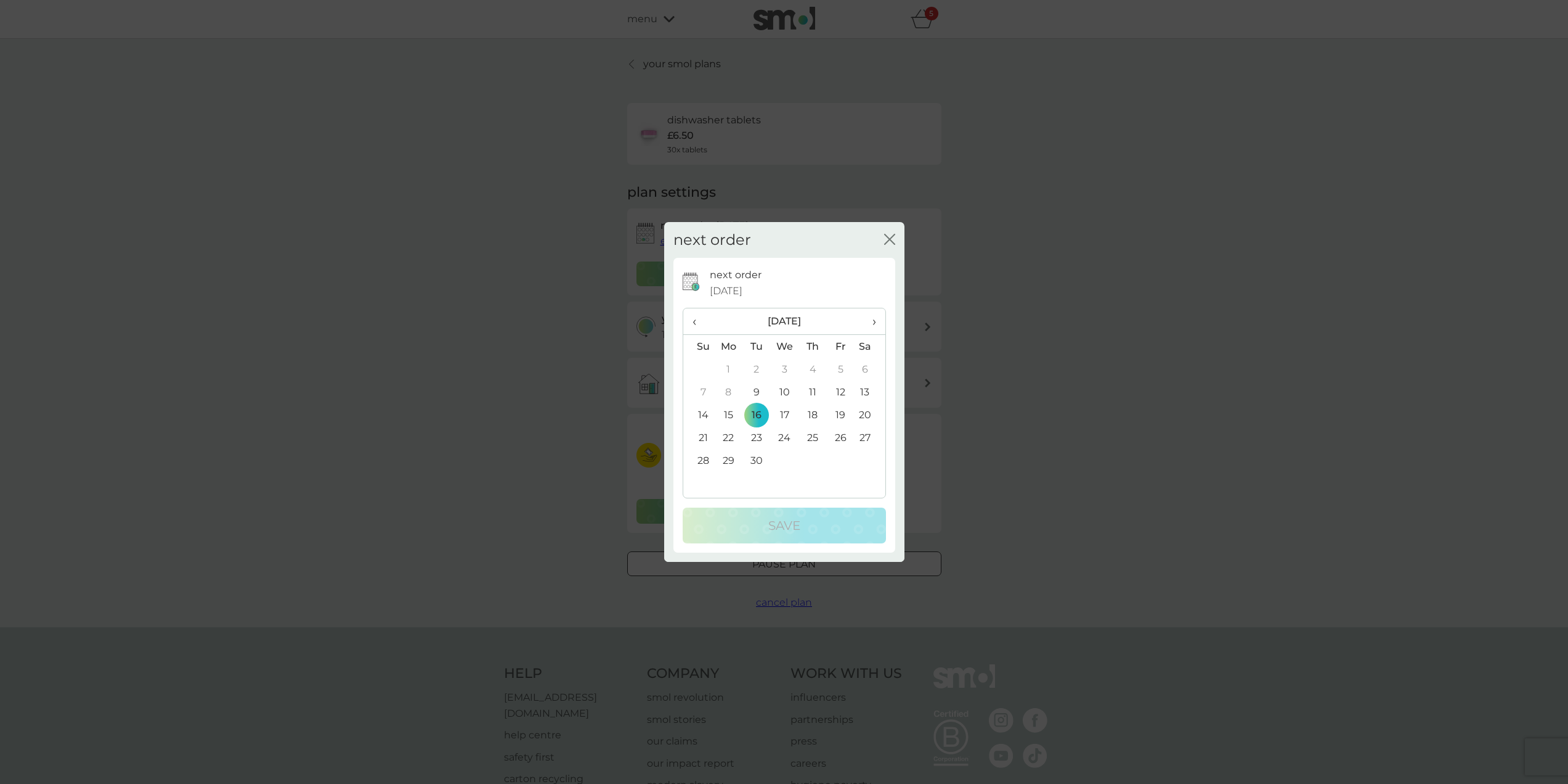
click at [874, 320] on span "›" at bounding box center [869, 322] width 12 height 26
click at [872, 322] on span "›" at bounding box center [869, 322] width 12 height 26
click at [890, 236] on icon "close" at bounding box center [890, 239] width 11 height 11
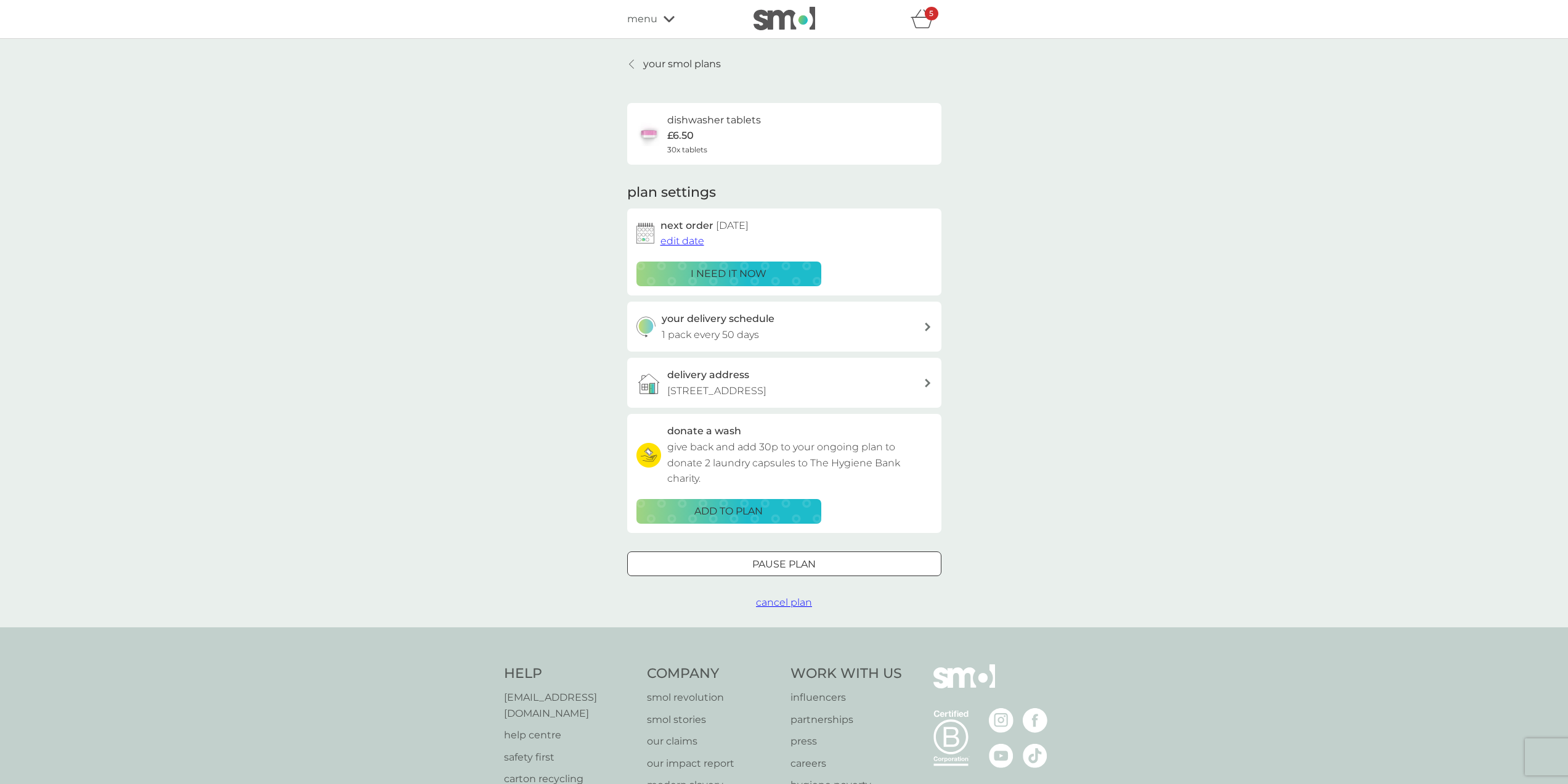
click at [633, 62] on icon at bounding box center [631, 64] width 5 height 8
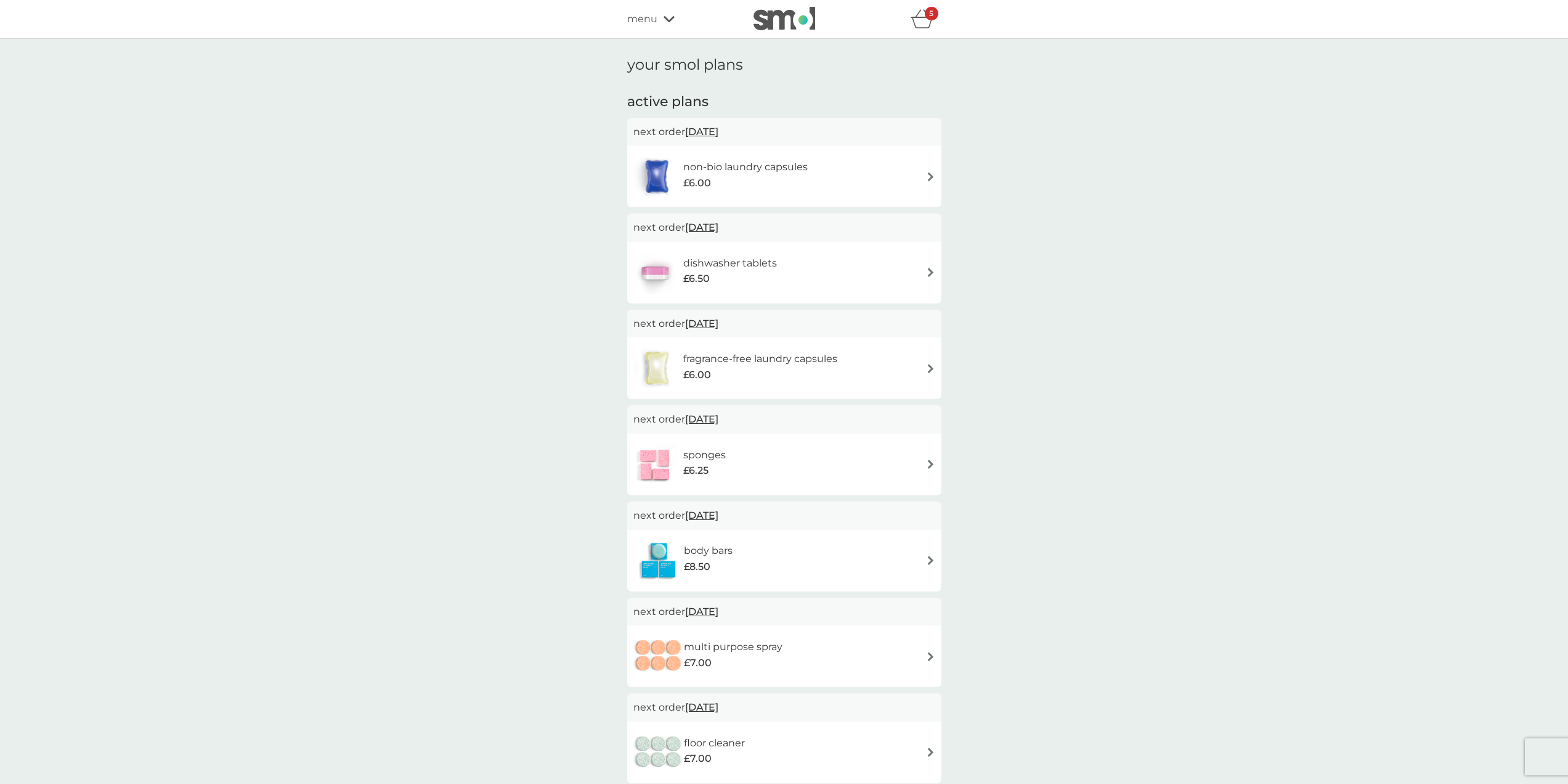
click at [927, 273] on img at bounding box center [931, 272] width 9 height 9
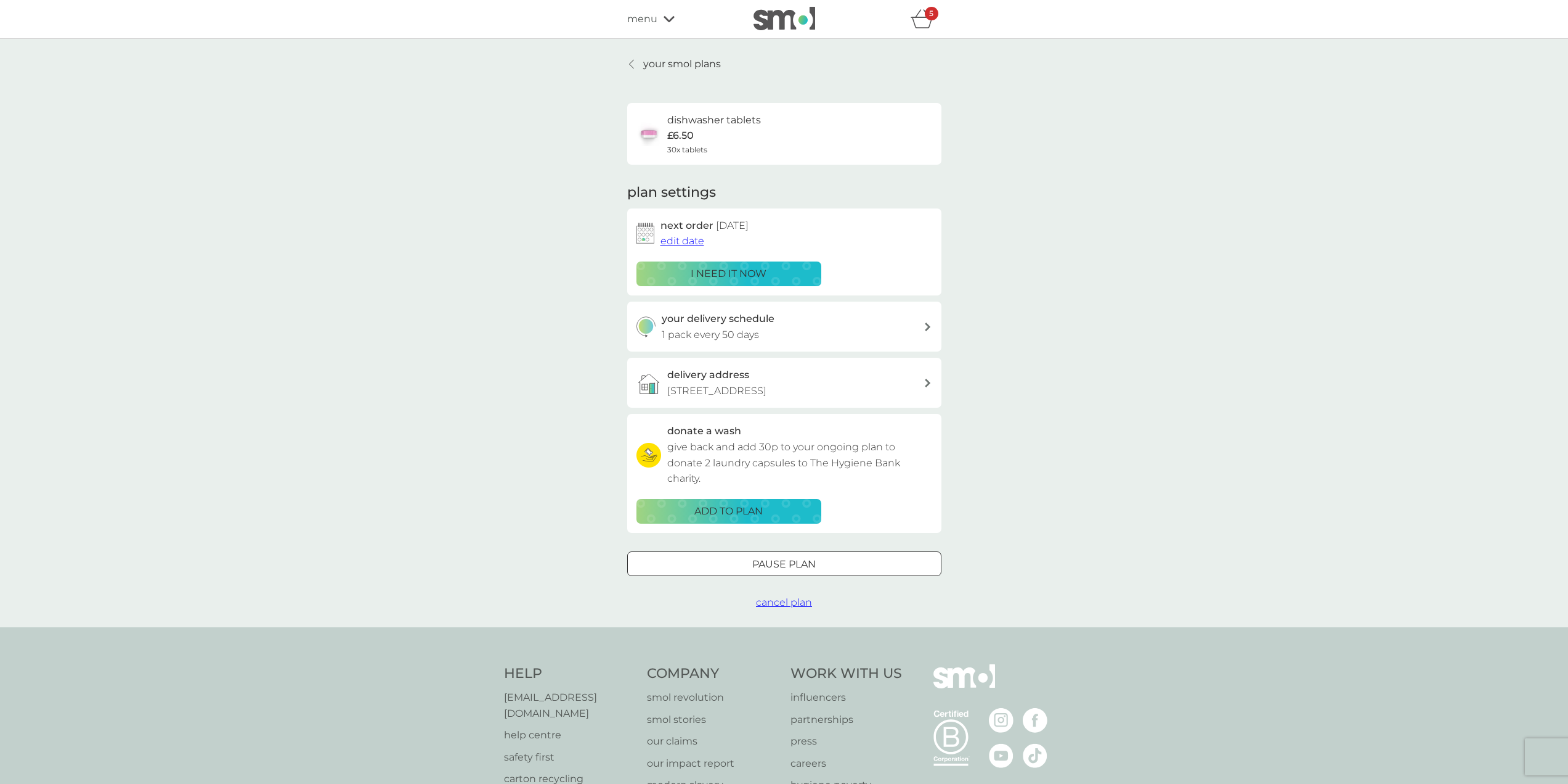
click at [693, 239] on span "edit date" at bounding box center [682, 240] width 44 height 12
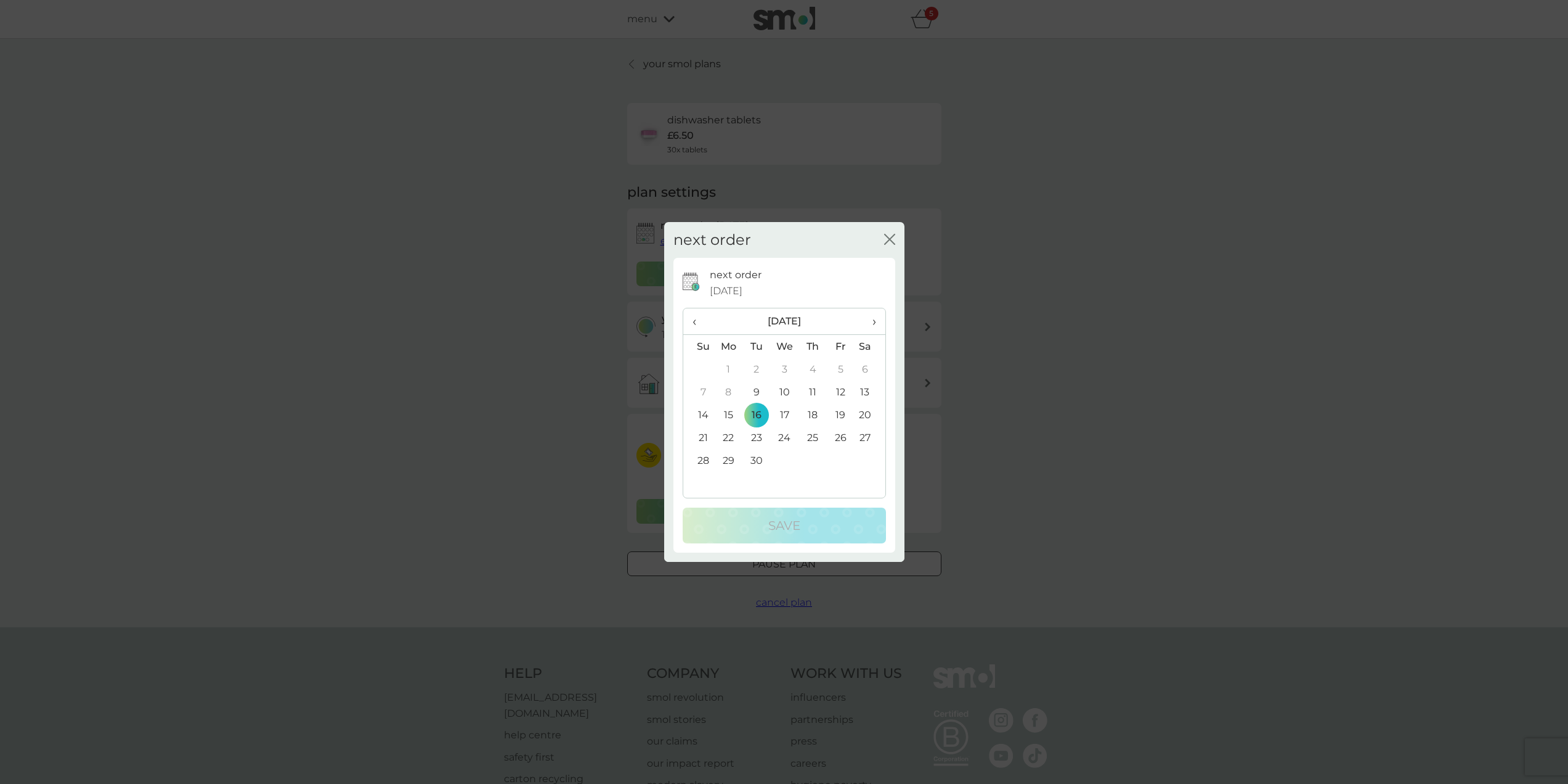
click at [873, 320] on span "›" at bounding box center [869, 322] width 12 height 26
click at [783, 391] on td "5" at bounding box center [784, 391] width 29 height 23
click at [797, 525] on p "Save" at bounding box center [784, 525] width 32 height 19
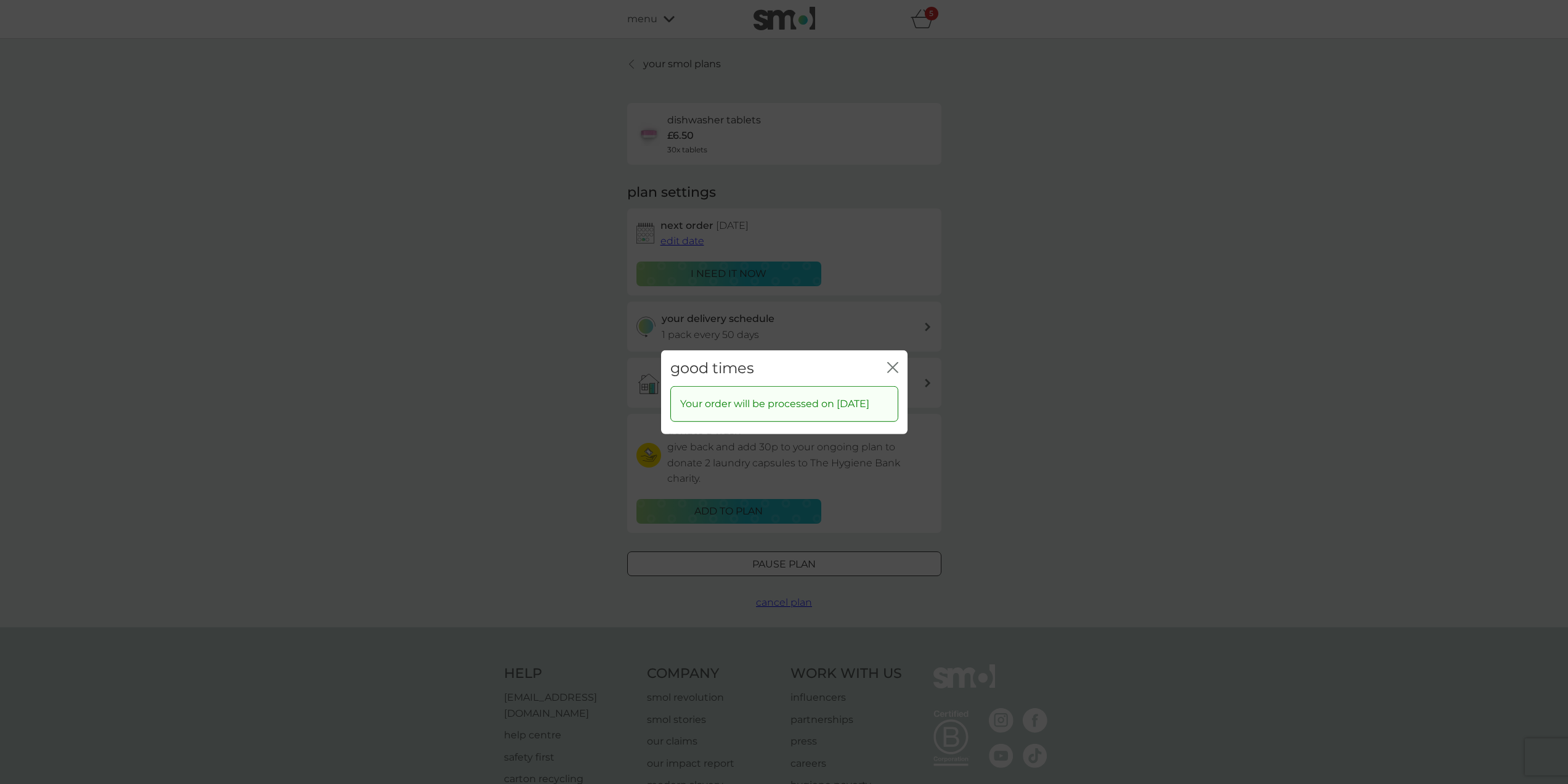
click at [893, 361] on icon "close" at bounding box center [893, 367] width 11 height 11
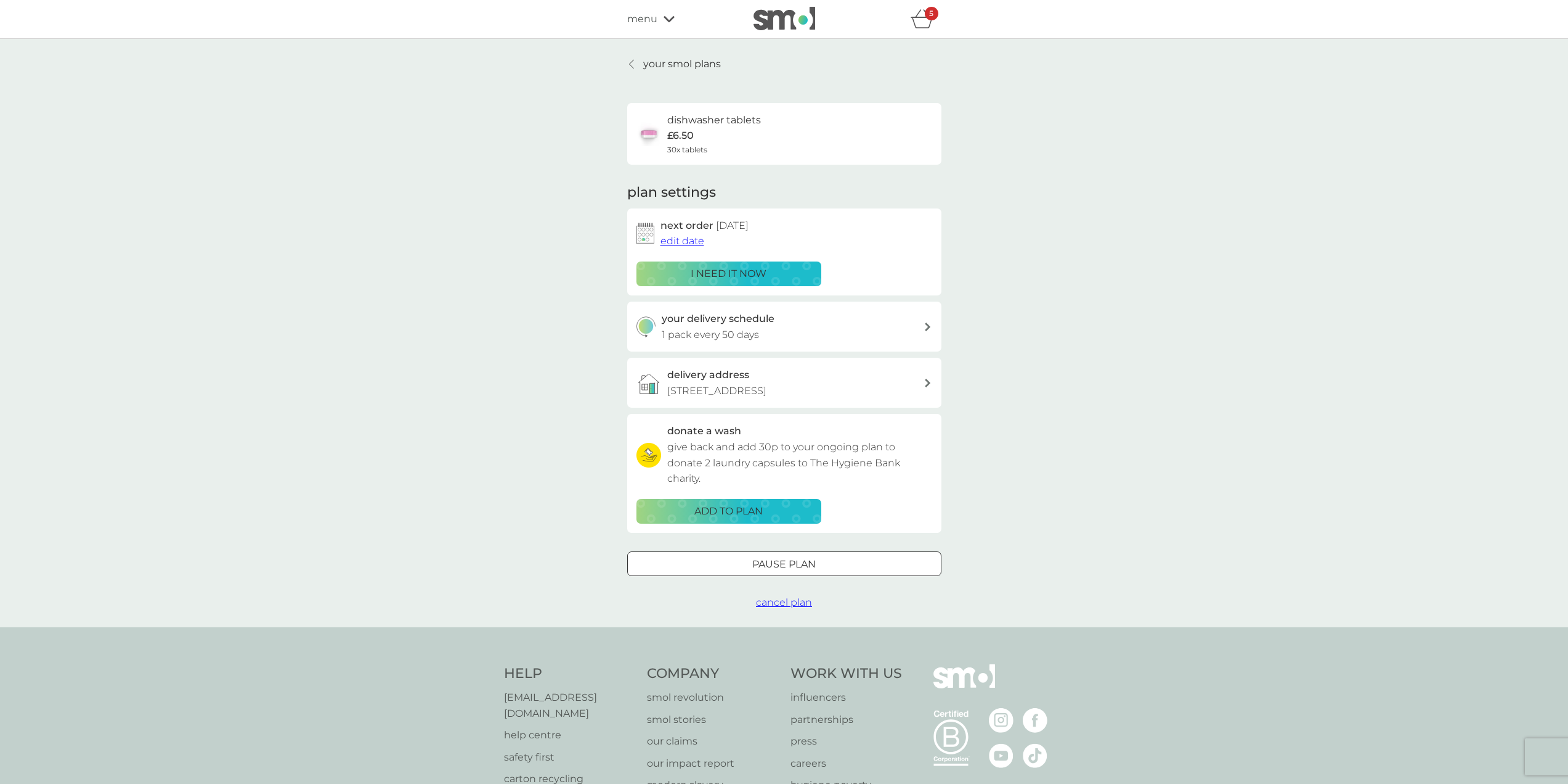
click at [632, 62] on icon at bounding box center [631, 64] width 5 height 8
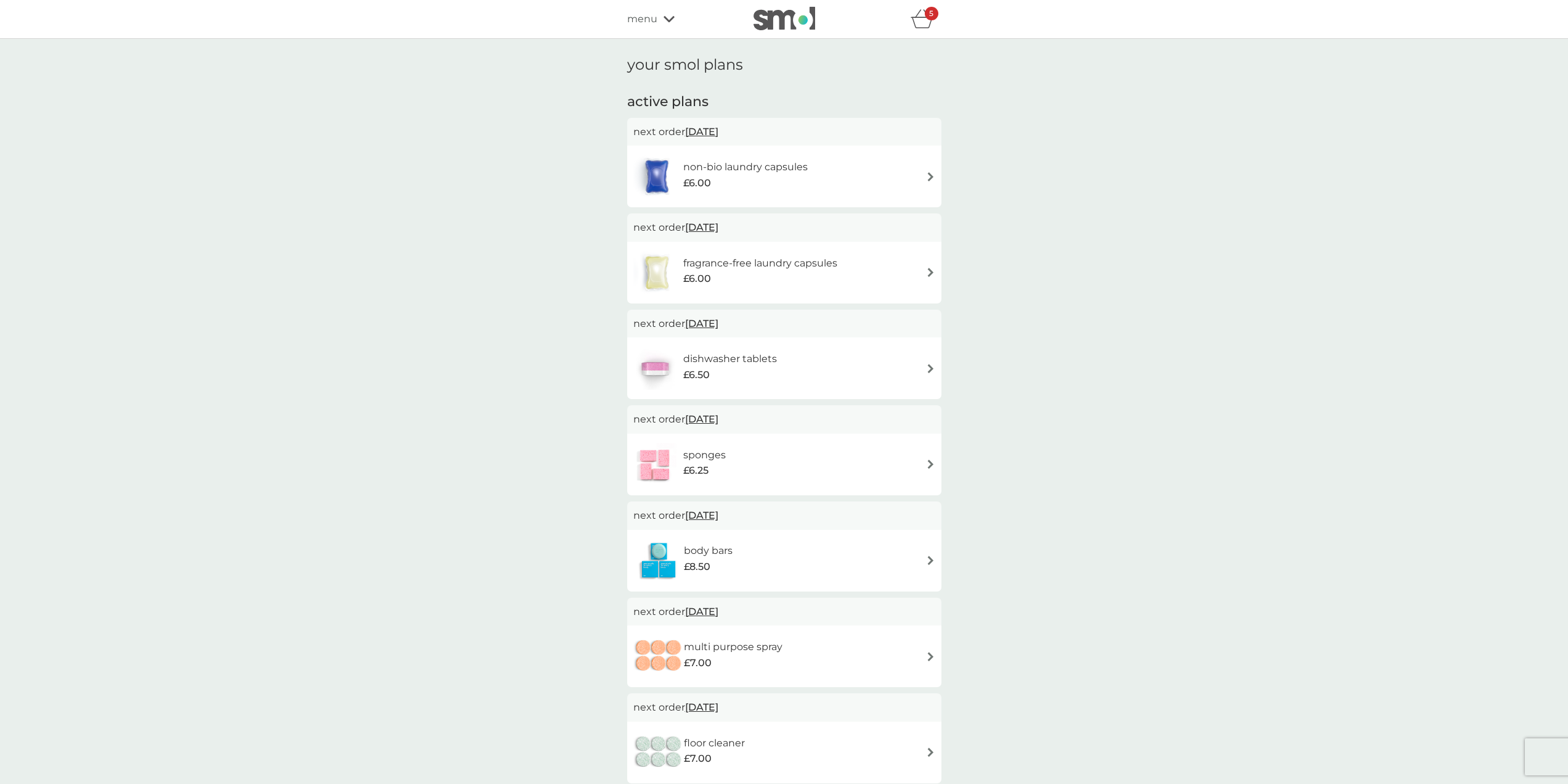
click at [709, 513] on span "5 Dec 2025" at bounding box center [702, 515] width 33 height 24
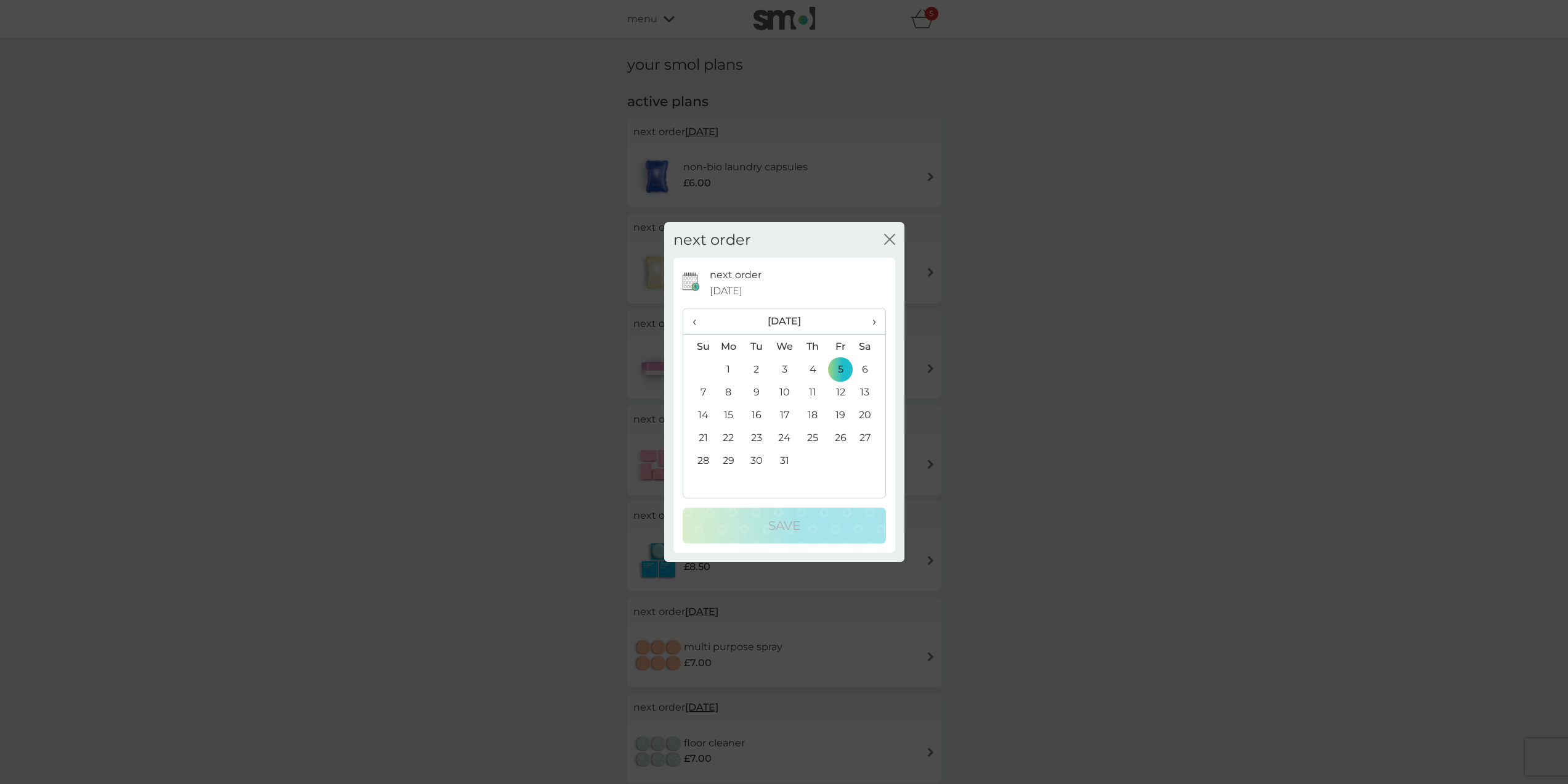
click at [890, 240] on icon "close" at bounding box center [892, 239] width 5 height 10
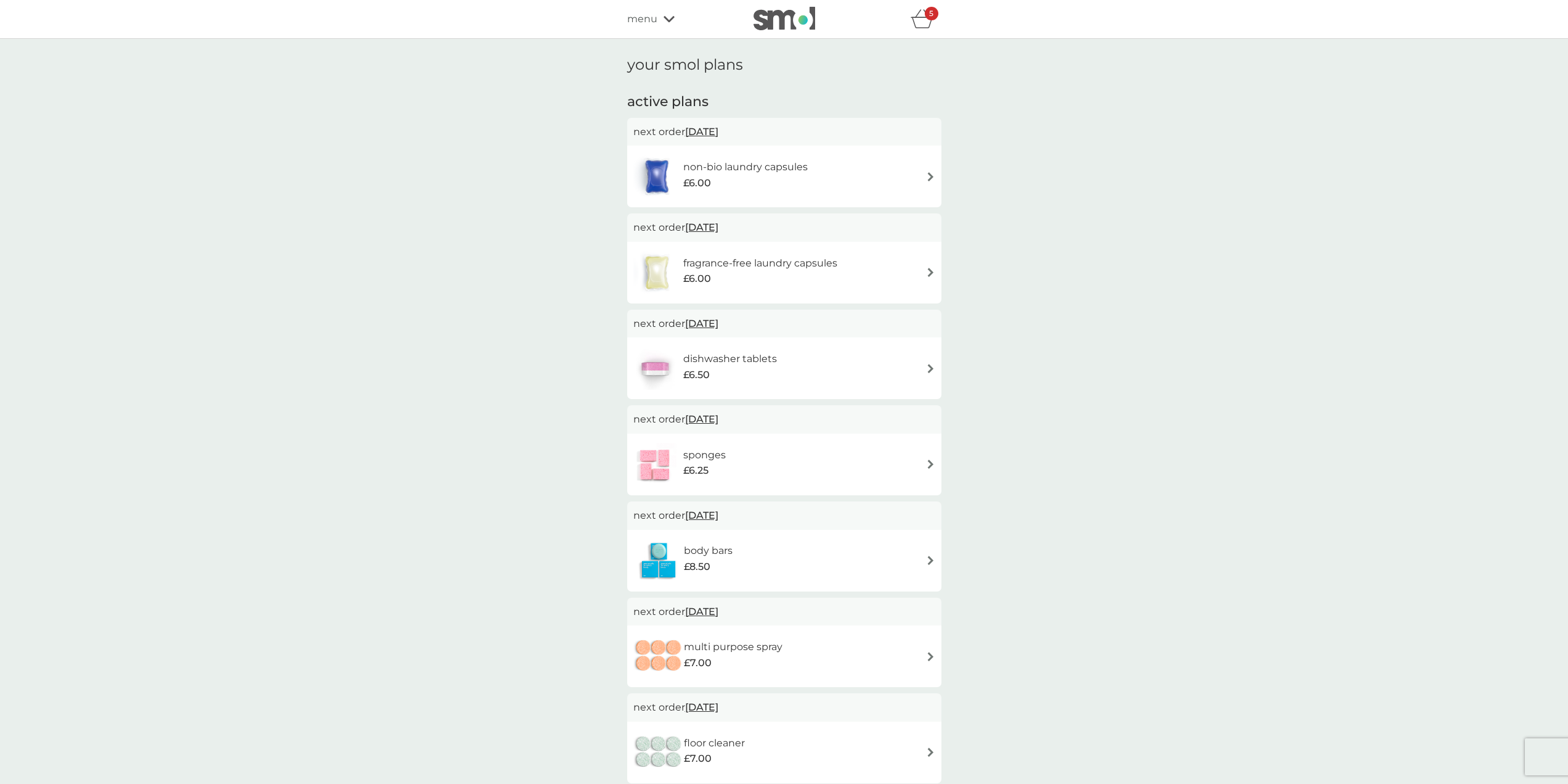
click at [794, 562] on div "body bars £8.50" at bounding box center [784, 560] width 302 height 44
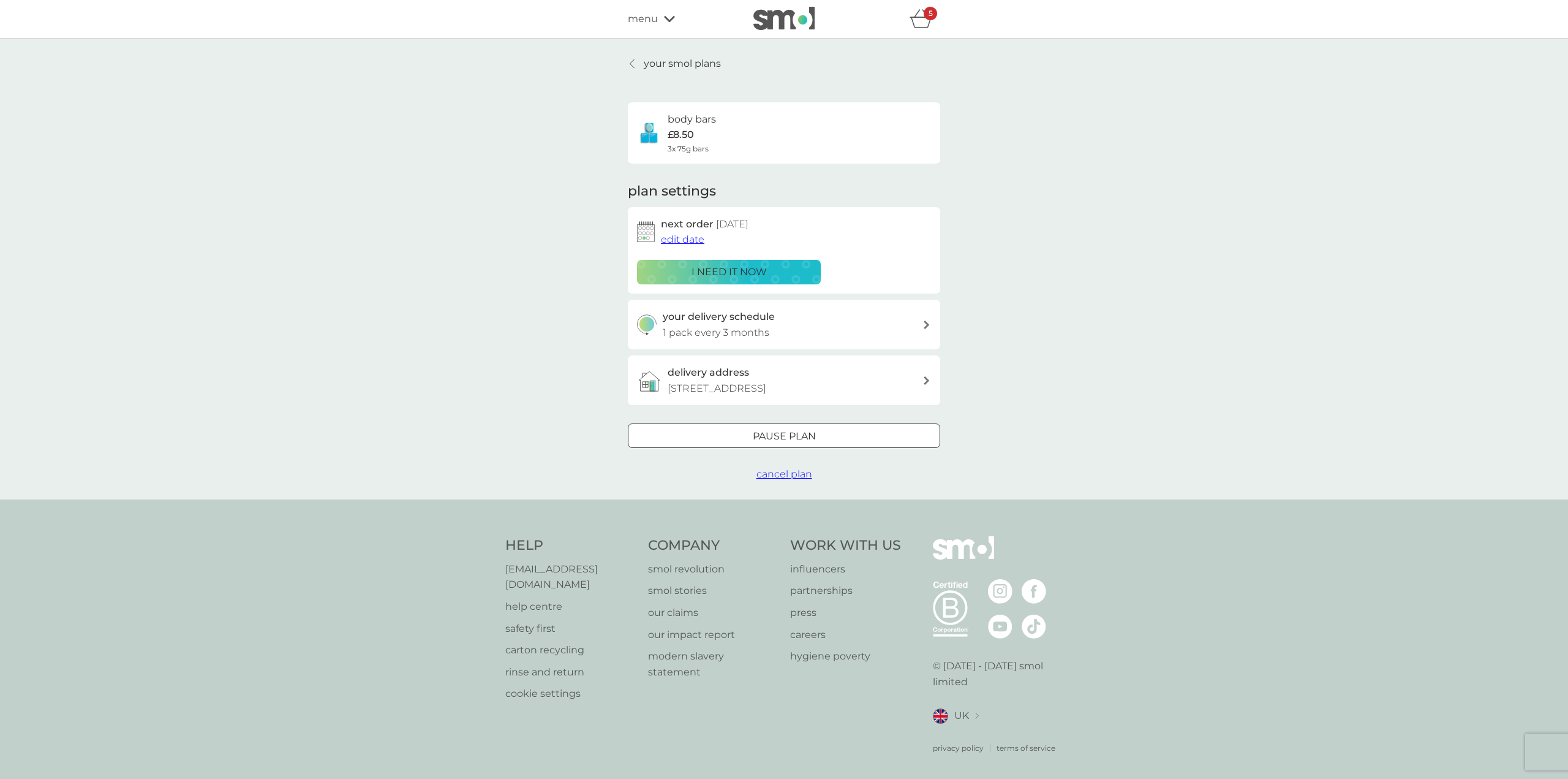
click at [692, 237] on span "edit date" at bounding box center [682, 238] width 43 height 12
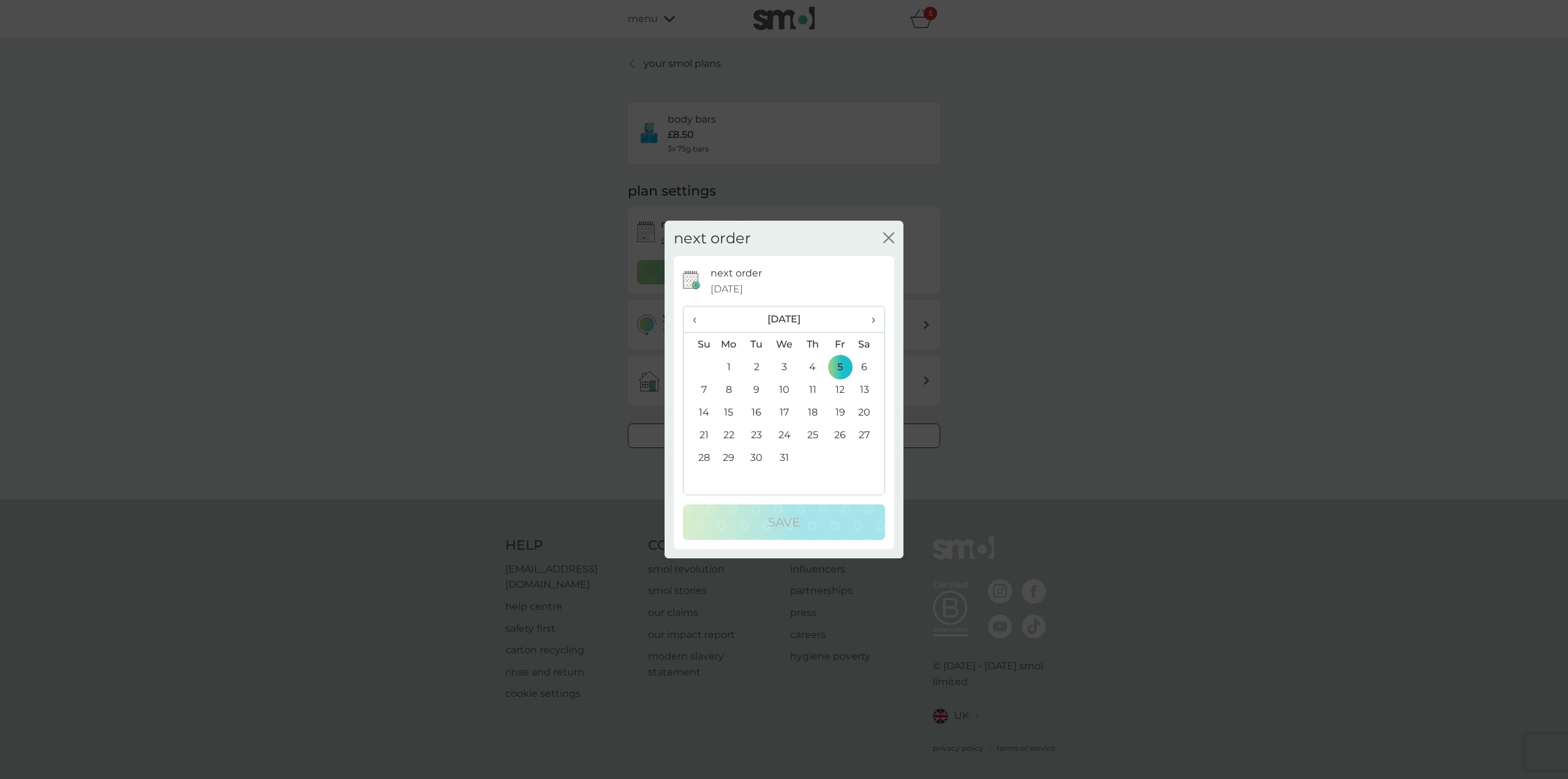
click at [875, 320] on span "›" at bounding box center [868, 320] width 12 height 26
click at [871, 320] on span "›" at bounding box center [868, 320] width 12 height 26
click at [870, 319] on span "›" at bounding box center [868, 320] width 12 height 26
click at [784, 388] on td "4" at bounding box center [784, 389] width 29 height 23
click at [833, 516] on div "Save" at bounding box center [784, 521] width 178 height 19
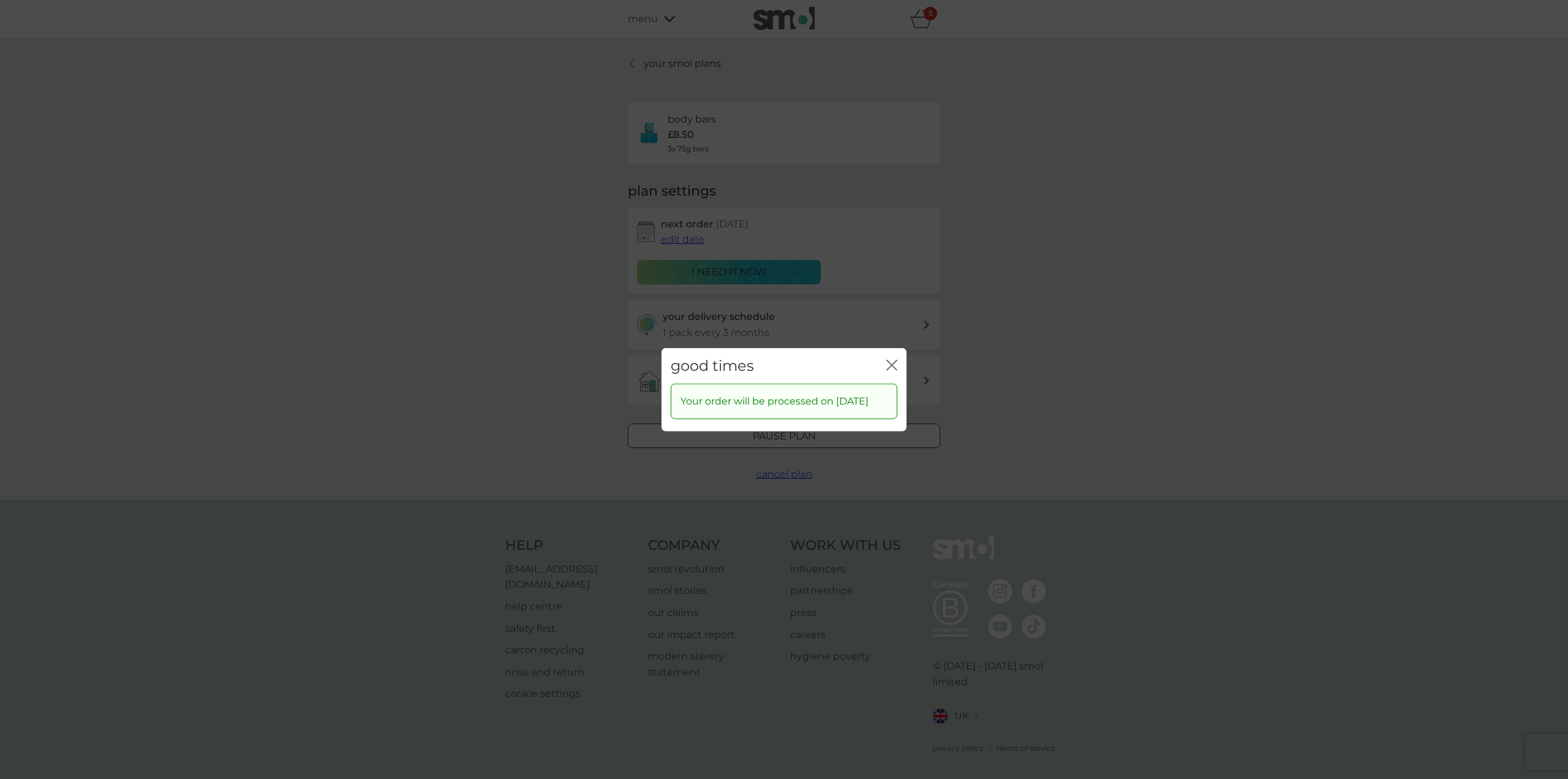
click at [894, 359] on icon "close" at bounding box center [892, 365] width 11 height 11
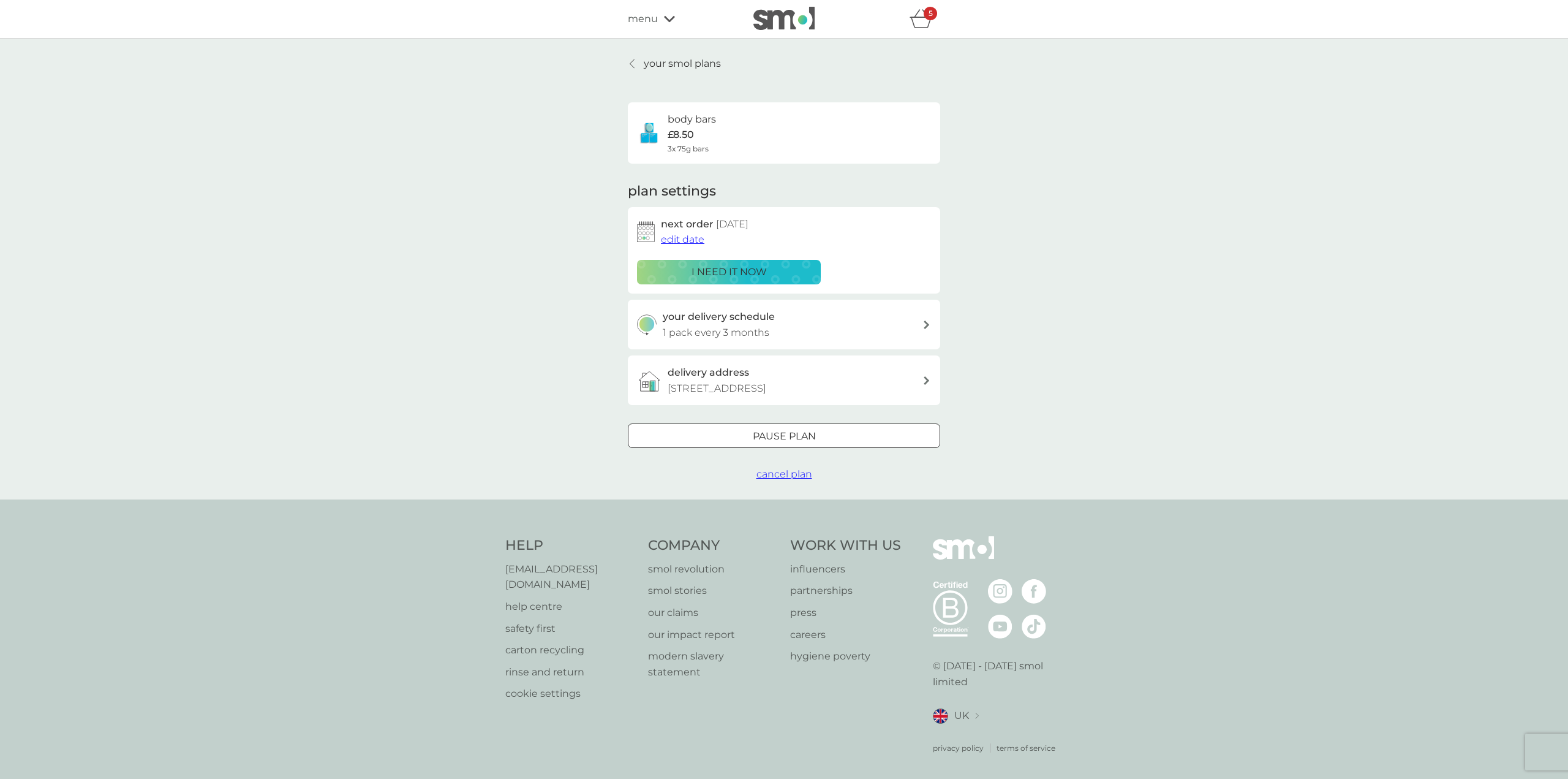
click at [633, 59] on icon at bounding box center [632, 64] width 5 height 10
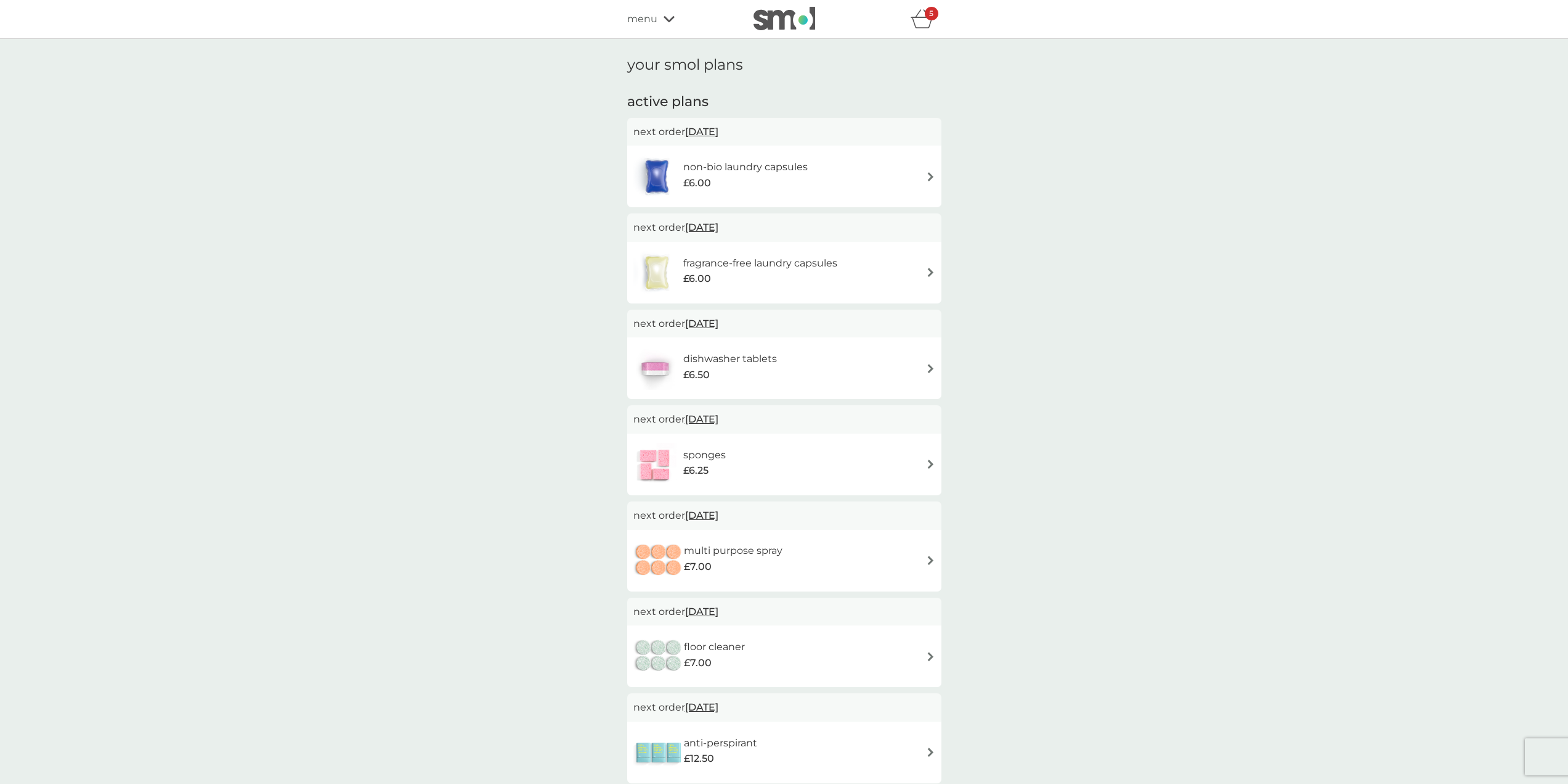
click at [726, 263] on h6 "fragrance-free laundry capsules" at bounding box center [760, 262] width 154 height 16
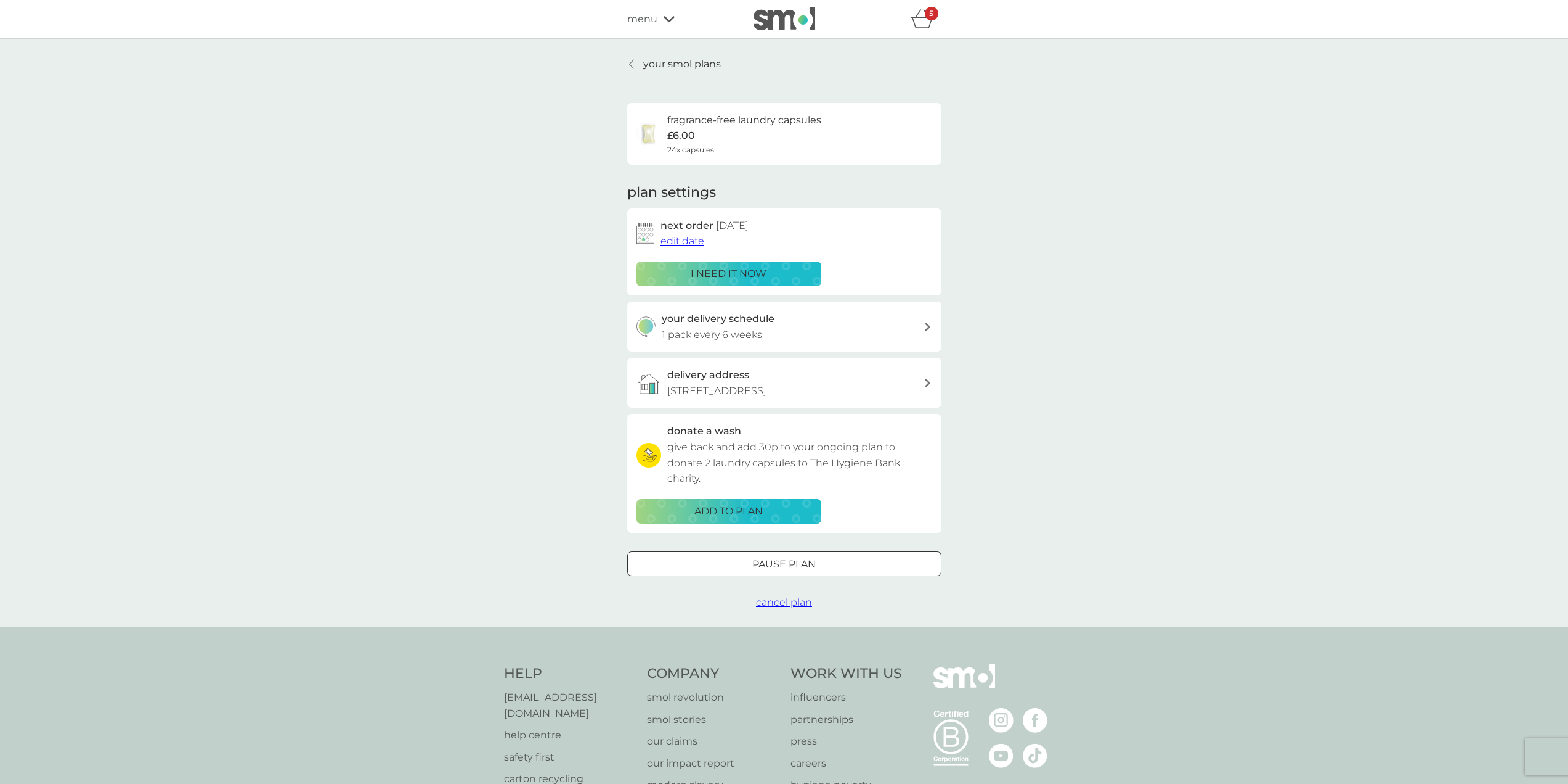
click at [633, 60] on icon at bounding box center [631, 64] width 5 height 10
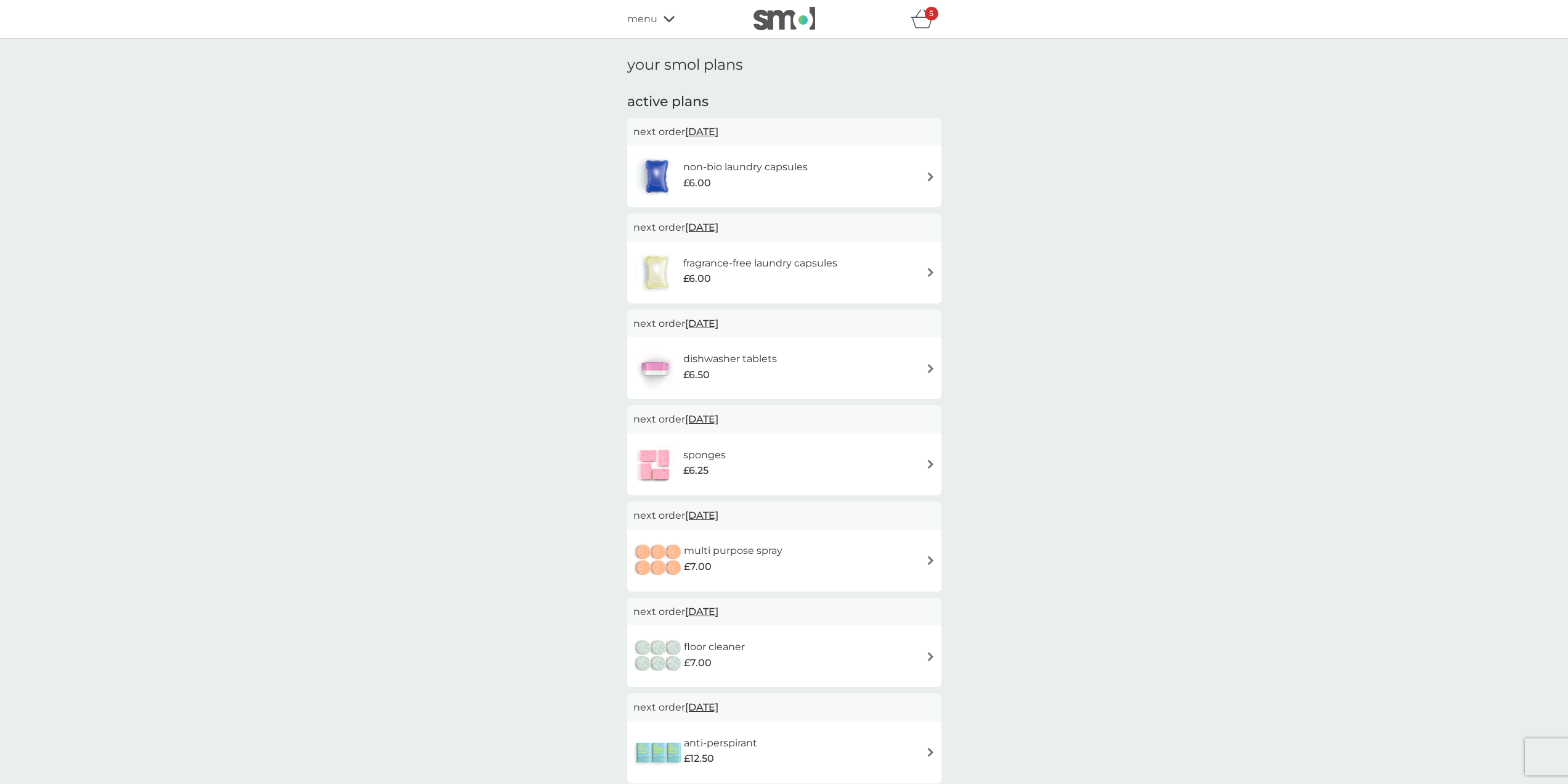
click at [759, 266] on h6 "fragrance-free laundry capsules" at bounding box center [760, 262] width 154 height 16
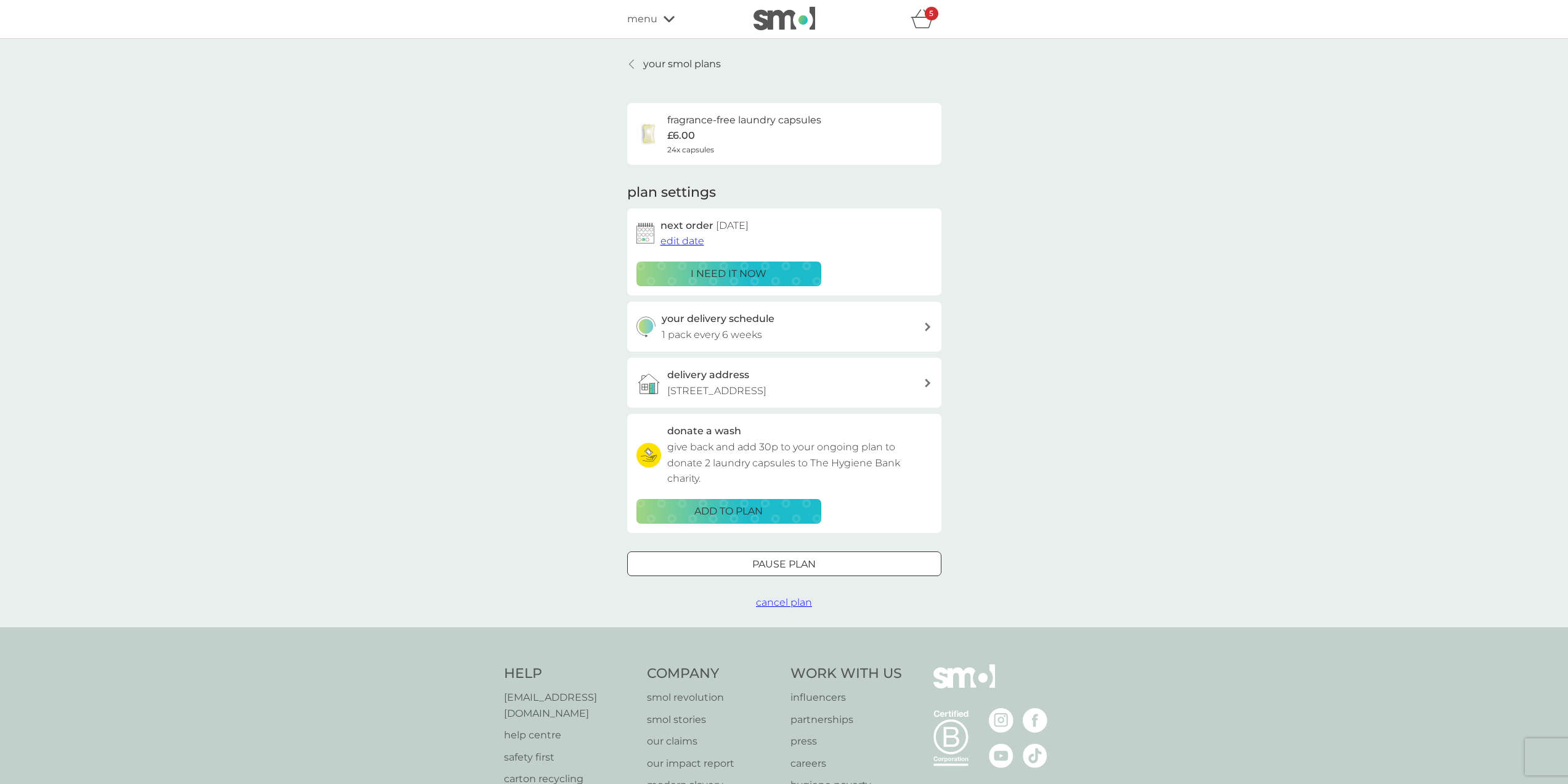
click at [687, 241] on span "edit date" at bounding box center [682, 240] width 44 height 12
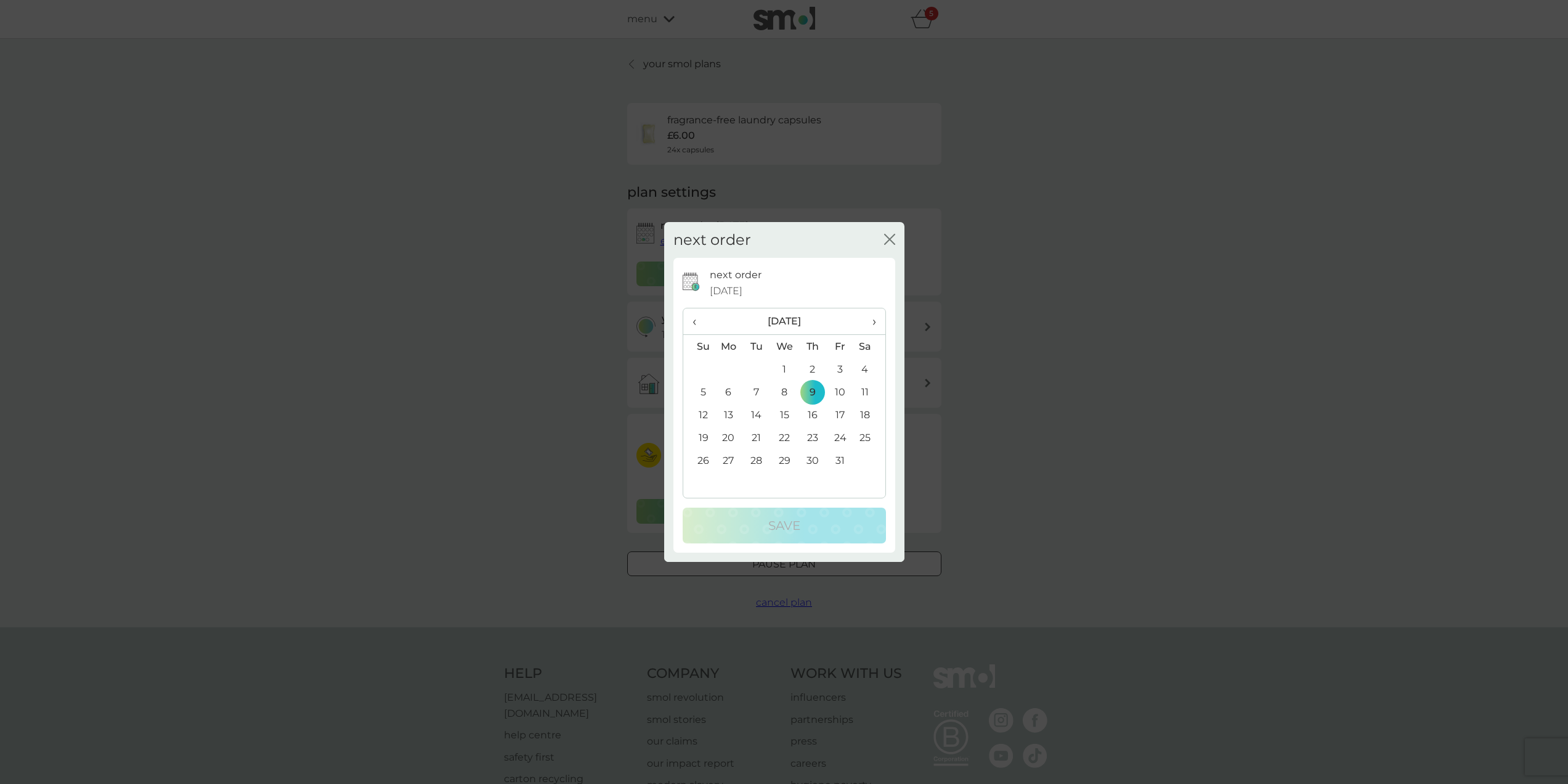
click at [875, 323] on span "›" at bounding box center [869, 322] width 12 height 26
click at [785, 392] on td "5" at bounding box center [784, 391] width 29 height 23
click at [815, 523] on div "Save" at bounding box center [784, 525] width 179 height 19
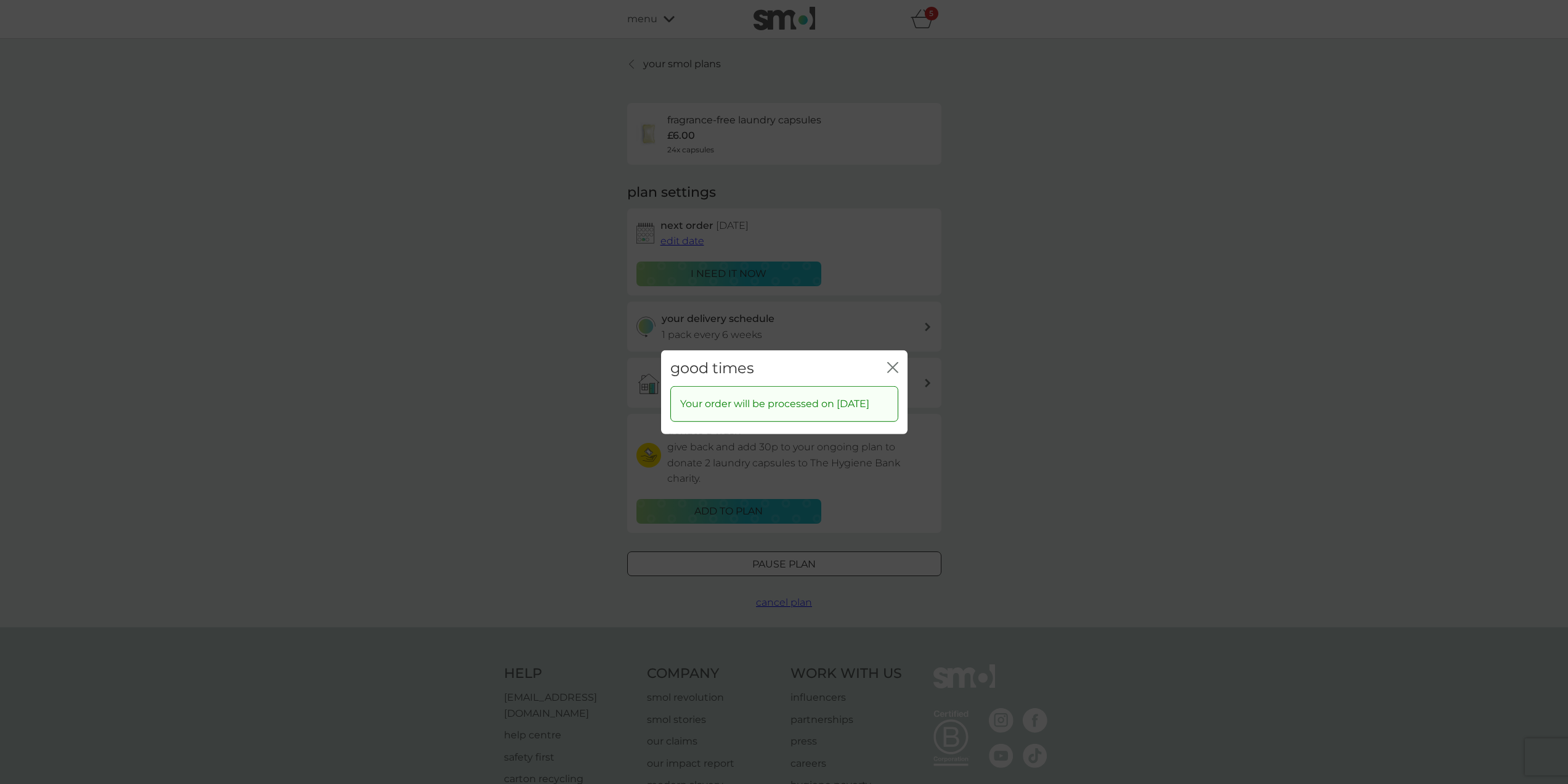
click at [890, 361] on icon "close" at bounding box center [893, 367] width 11 height 11
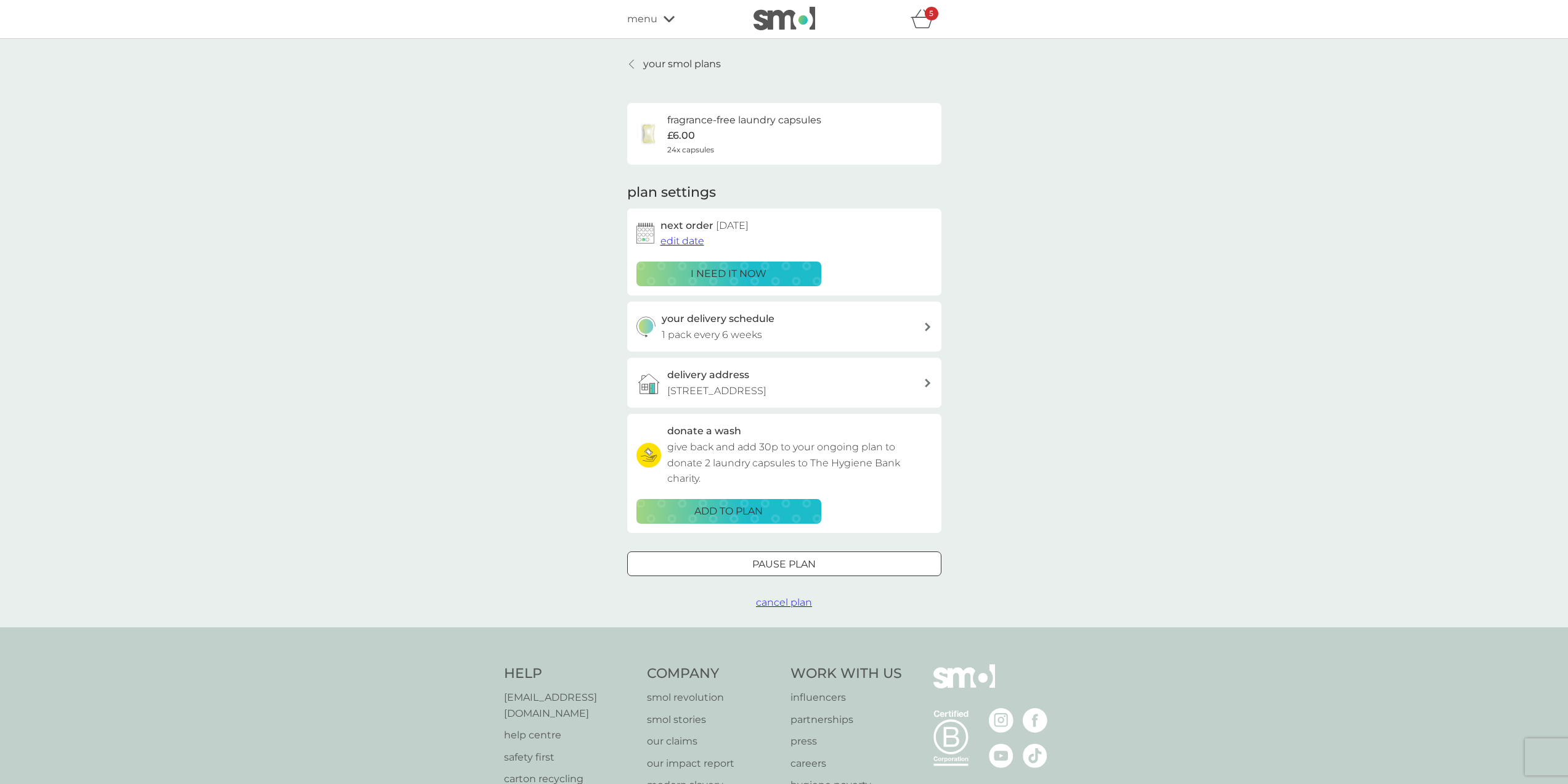
click at [630, 60] on icon at bounding box center [631, 64] width 5 height 10
